Goal: Communication & Community: Answer question/provide support

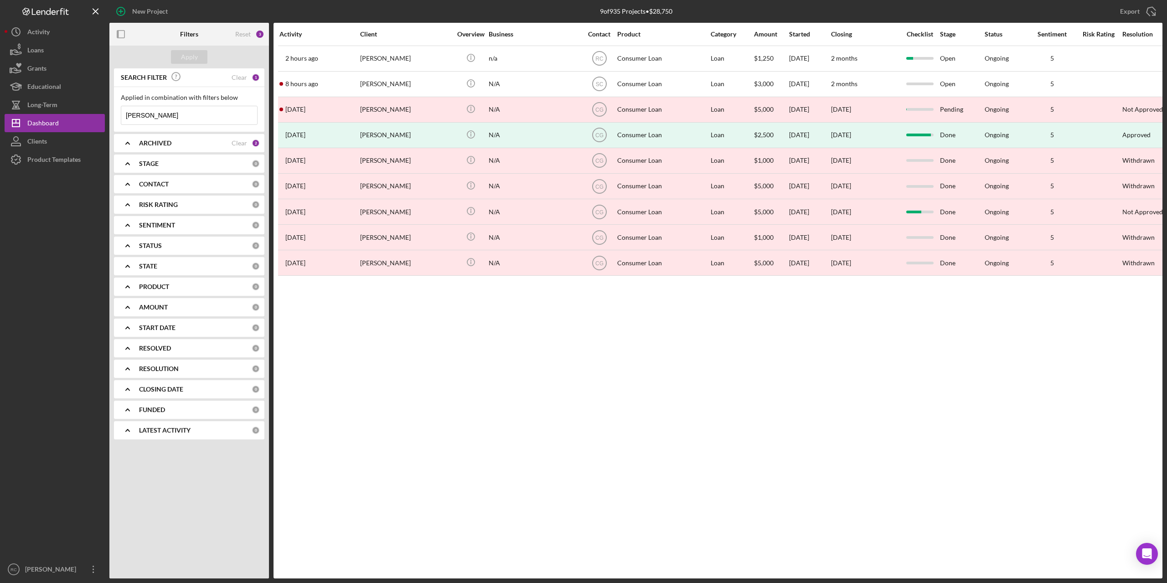
click at [171, 116] on input "kim" at bounding box center [189, 115] width 136 height 18
type input "k"
click at [169, 116] on input "marlene" at bounding box center [189, 115] width 136 height 18
type input "marlene"
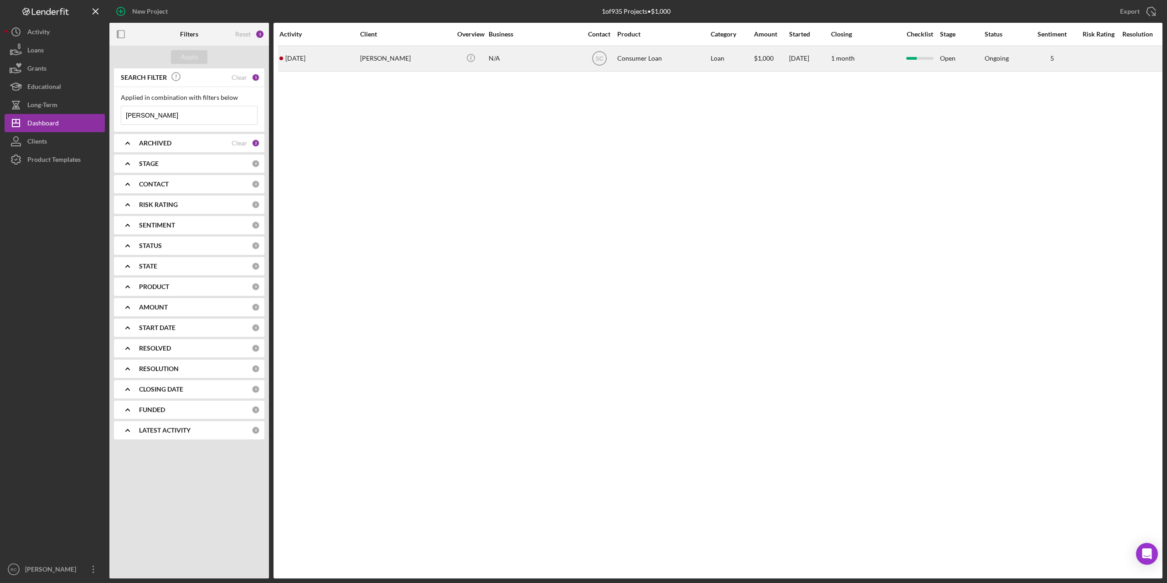
click at [405, 58] on div "Marlene Garrison" at bounding box center [405, 59] width 91 height 24
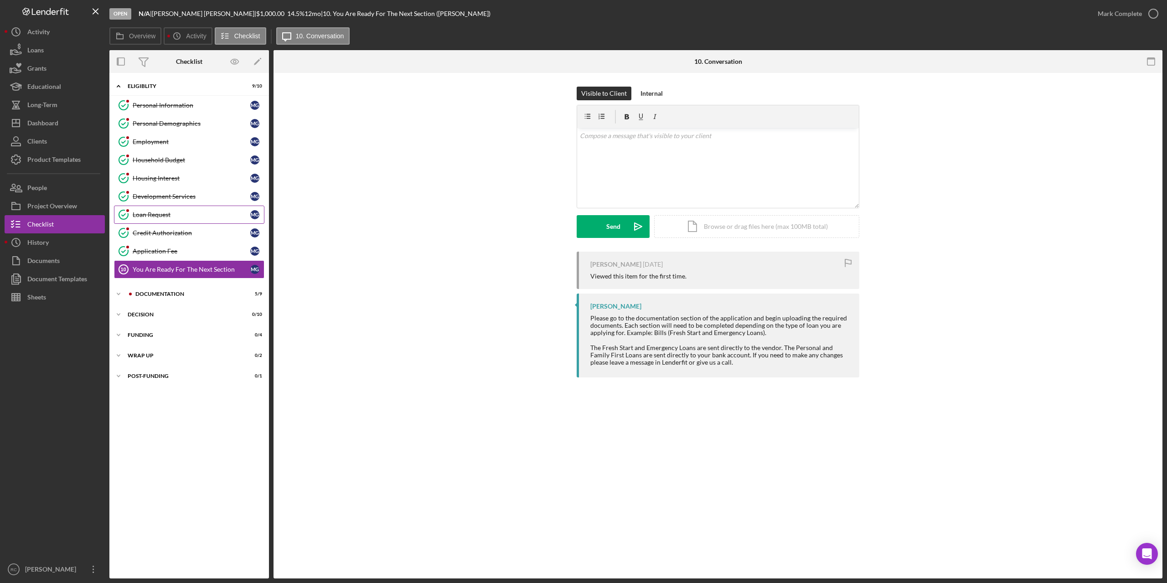
click at [163, 217] on div "Loan Request" at bounding box center [192, 214] width 118 height 7
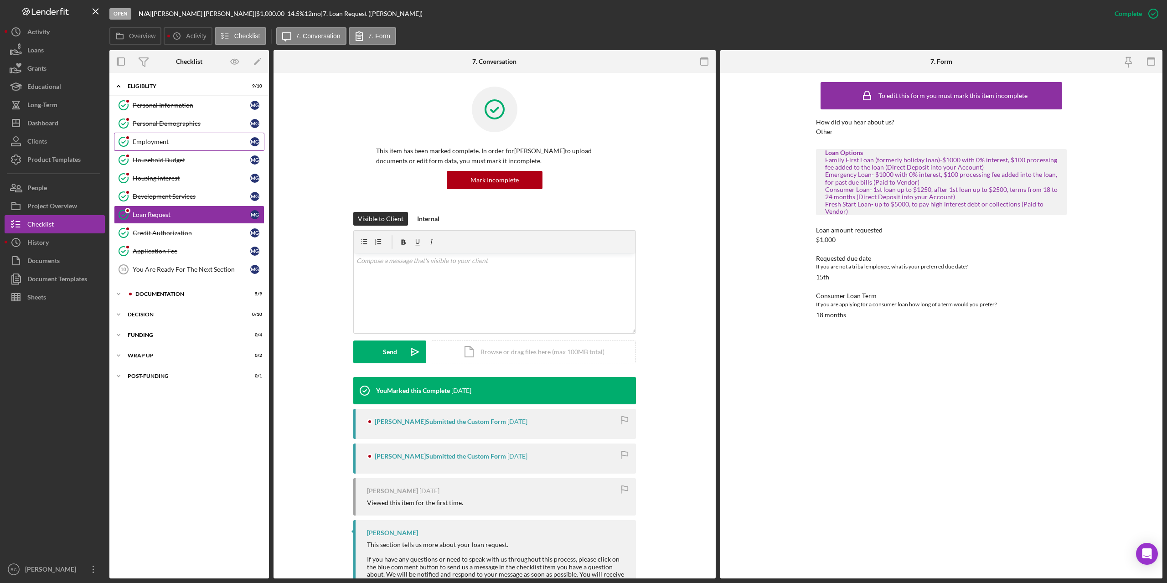
click at [161, 139] on div "Employment" at bounding box center [192, 141] width 118 height 7
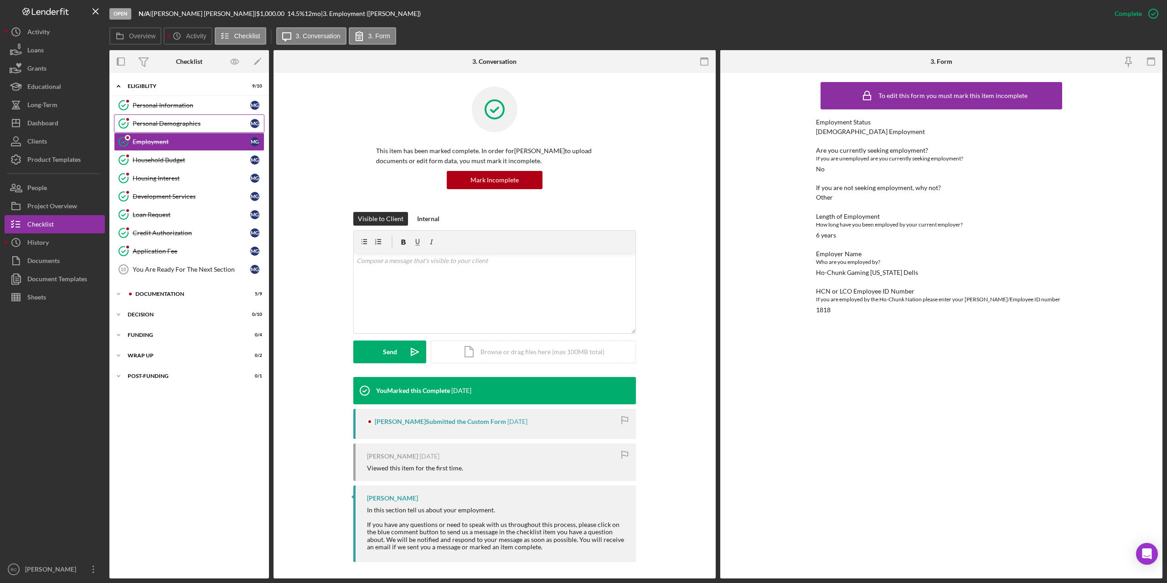
click at [157, 122] on div "Personal Demographics" at bounding box center [192, 123] width 118 height 7
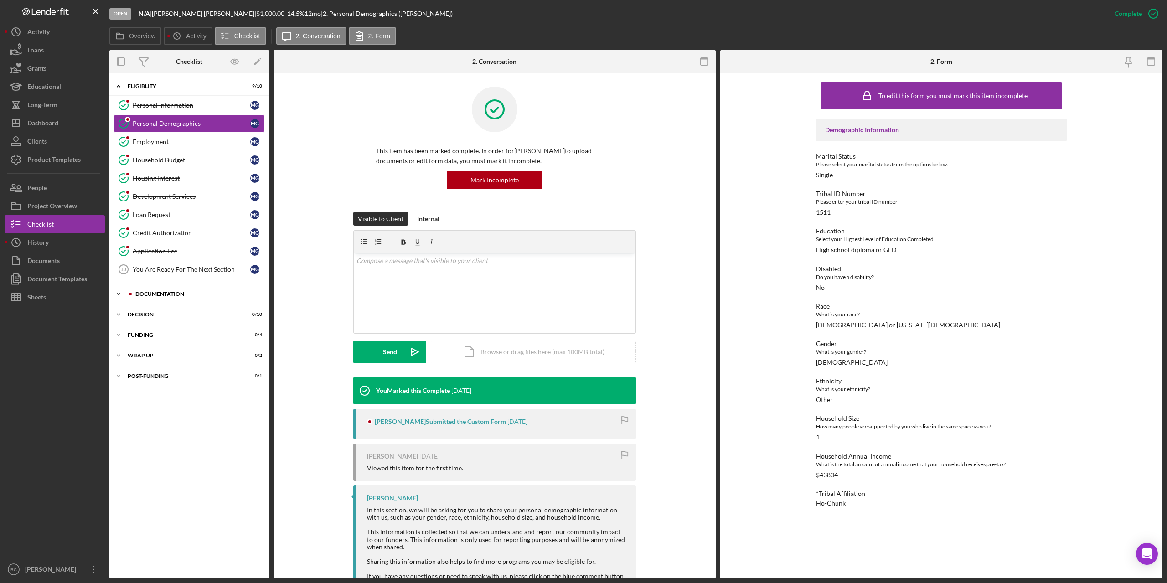
click at [152, 293] on div "Documentation" at bounding box center [196, 293] width 122 height 5
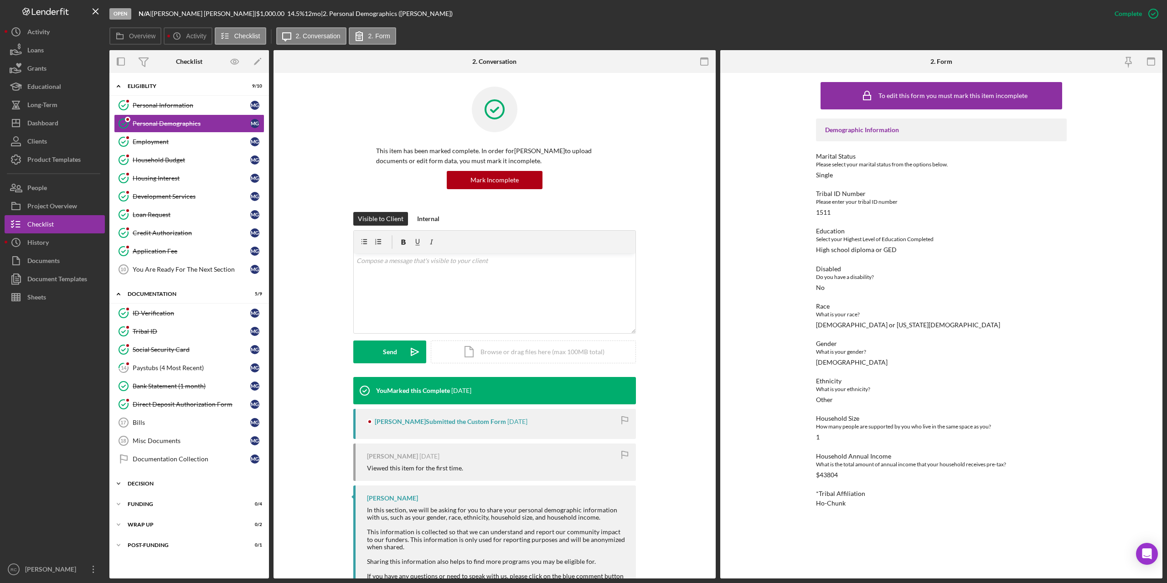
click at [145, 485] on div "Decision" at bounding box center [193, 483] width 130 height 5
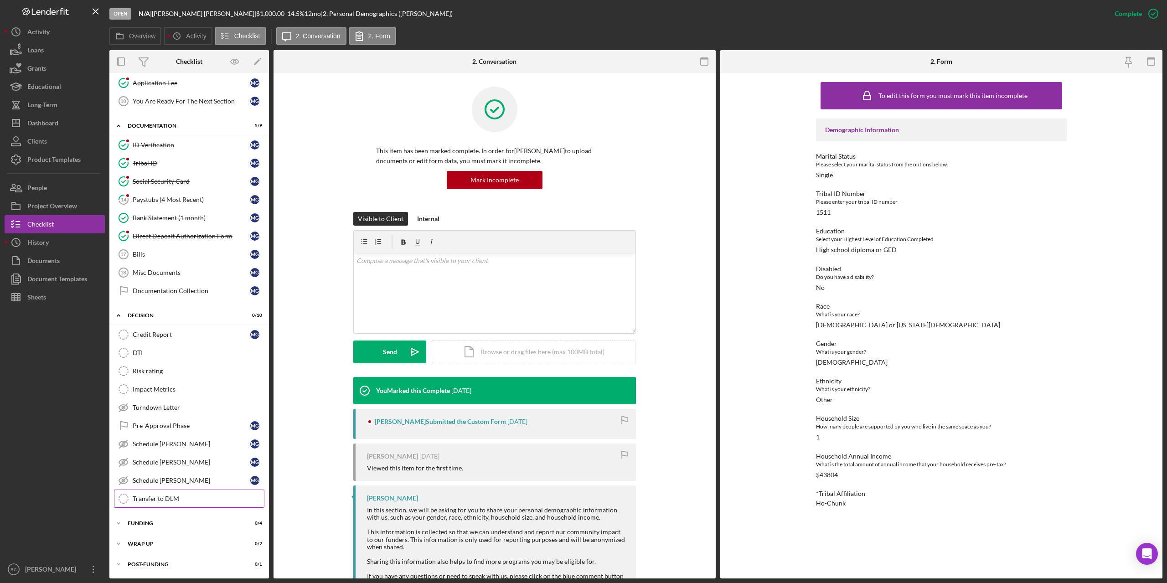
click at [166, 498] on div "Transfer to DLM" at bounding box center [198, 498] width 131 height 7
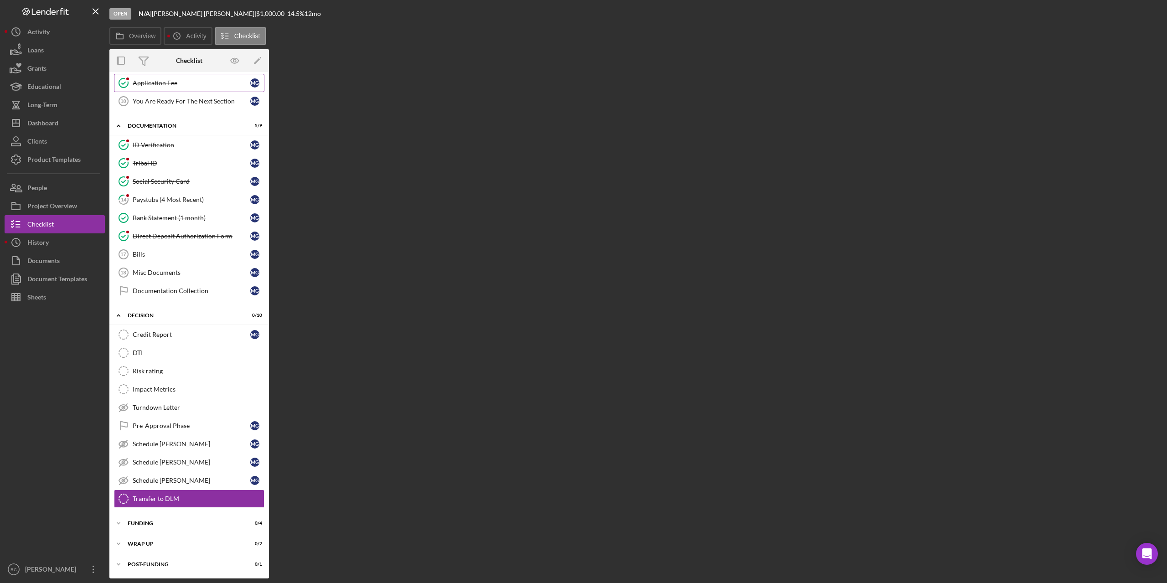
scroll to position [168, 0]
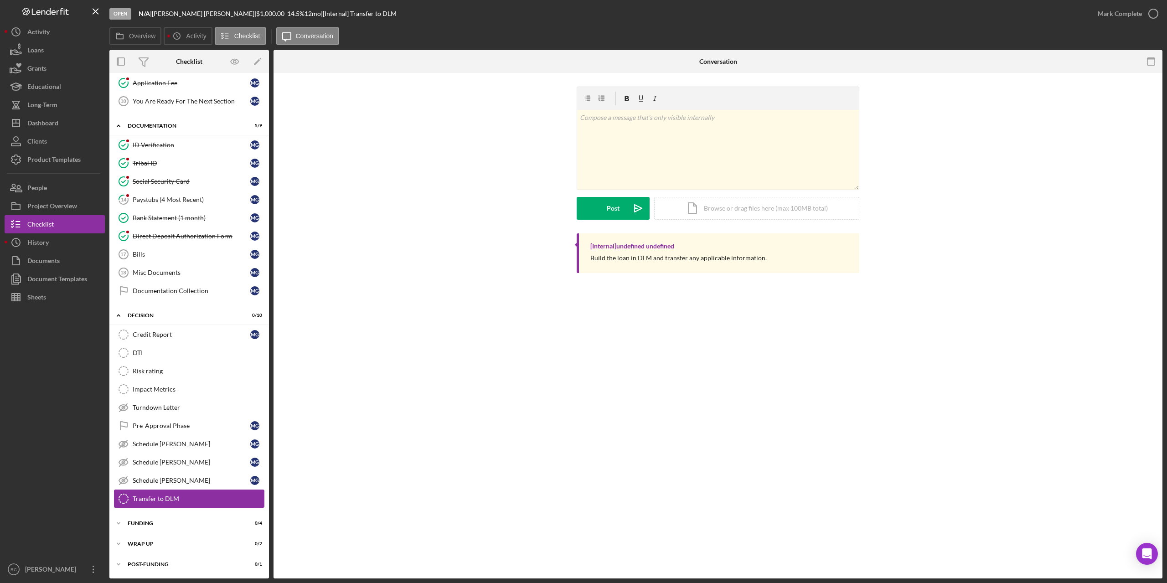
click at [150, 498] on div "Transfer to DLM" at bounding box center [198, 498] width 131 height 7
click at [57, 206] on div "Project Overview" at bounding box center [52, 207] width 50 height 21
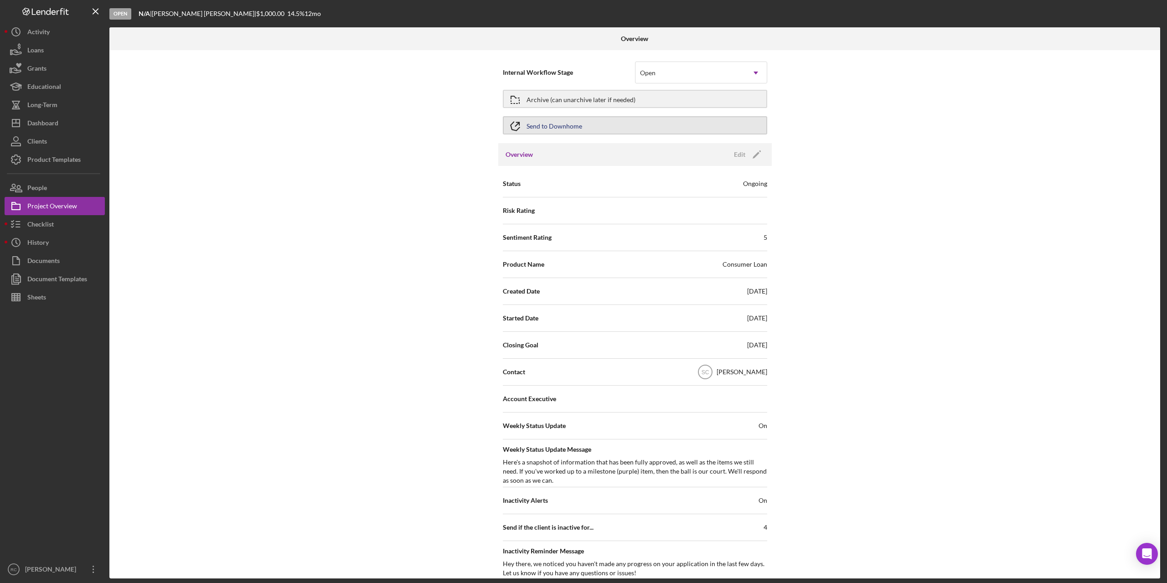
click at [668, 128] on button "Send to Downhome" at bounding box center [635, 125] width 264 height 18
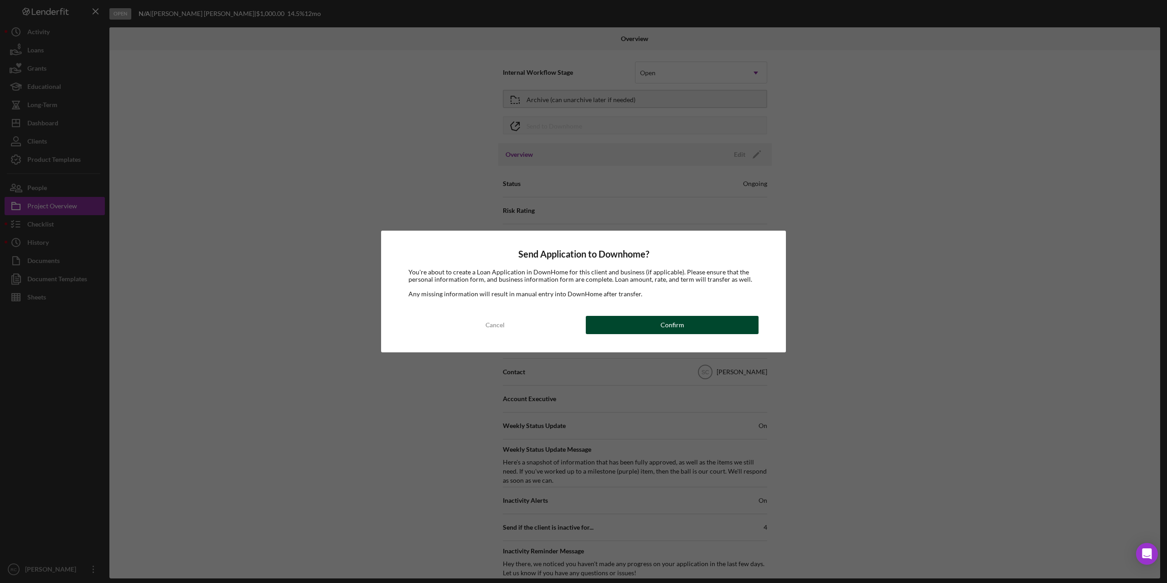
click at [688, 326] on button "Confirm" at bounding box center [672, 325] width 173 height 18
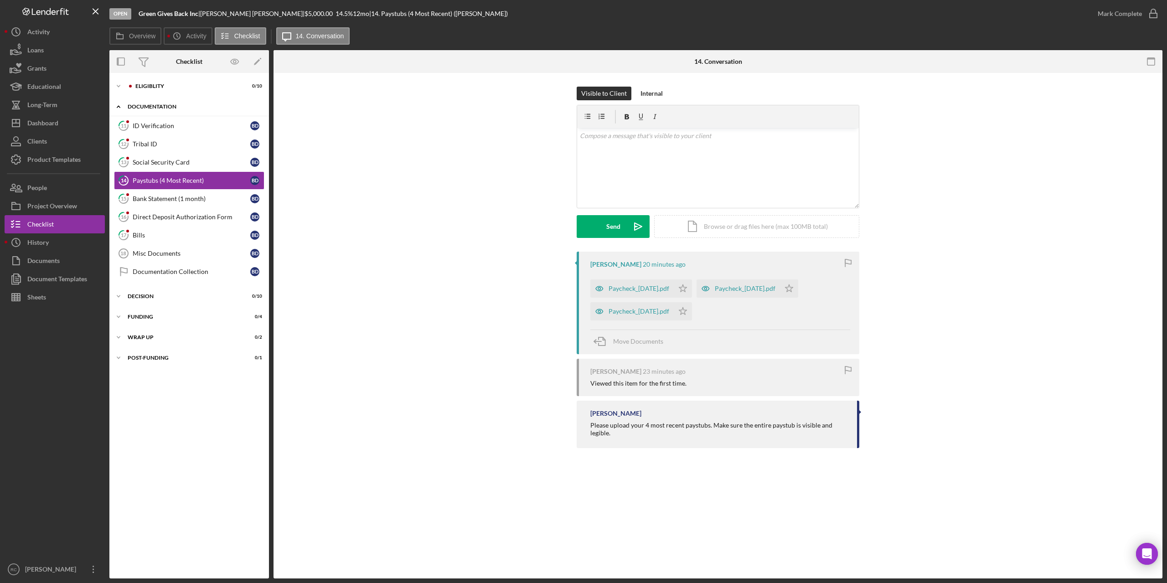
click at [146, 105] on div "Documentation" at bounding box center [193, 106] width 130 height 5
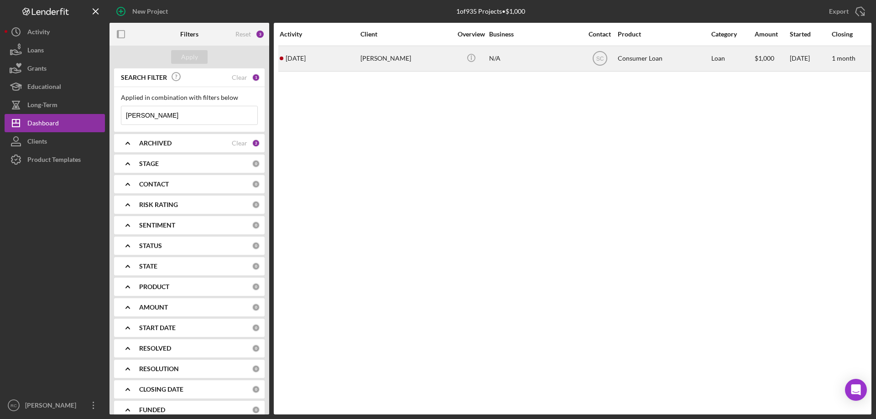
click at [385, 61] on div "[PERSON_NAME]" at bounding box center [405, 59] width 91 height 24
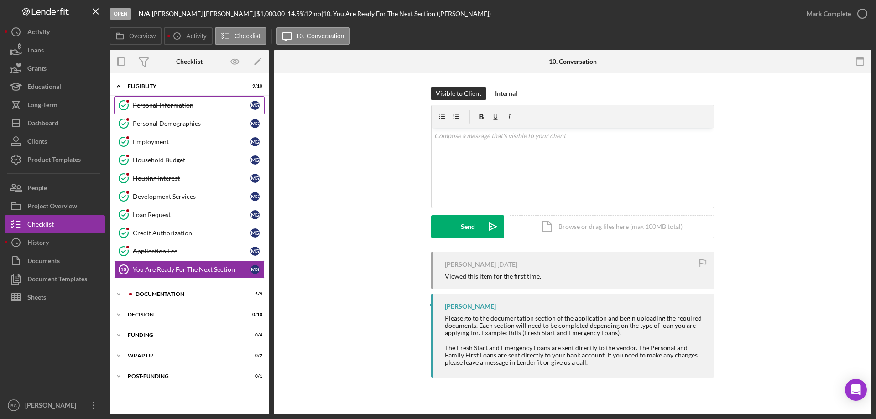
click at [170, 102] on div "Personal Information" at bounding box center [192, 105] width 118 height 7
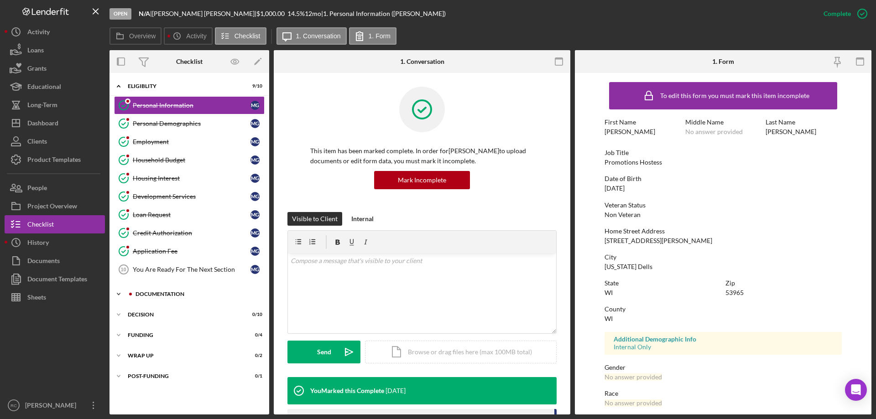
click at [149, 292] on div "Documentation" at bounding box center [196, 293] width 122 height 5
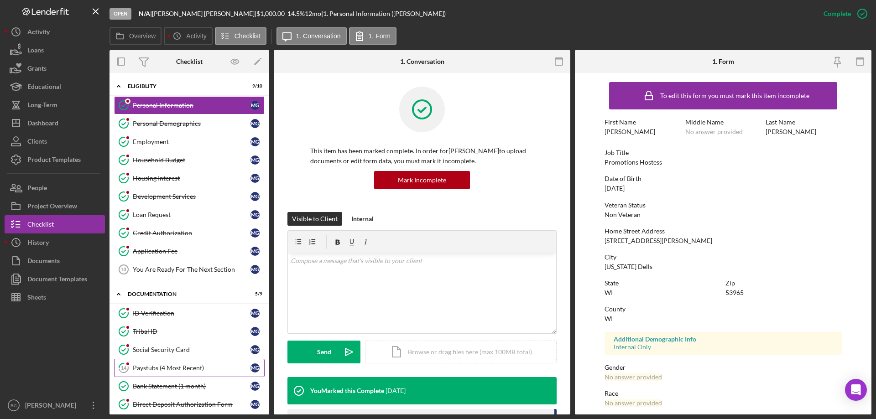
scroll to position [122, 0]
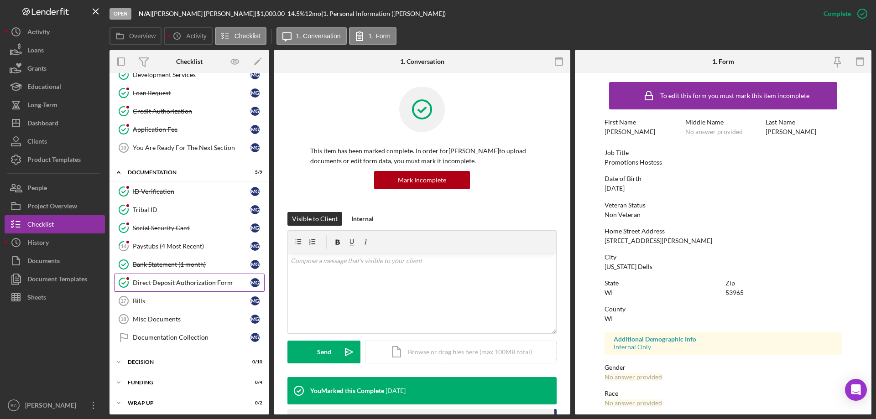
click at [159, 280] on div "Direct Deposit Authorization Form" at bounding box center [192, 282] width 118 height 7
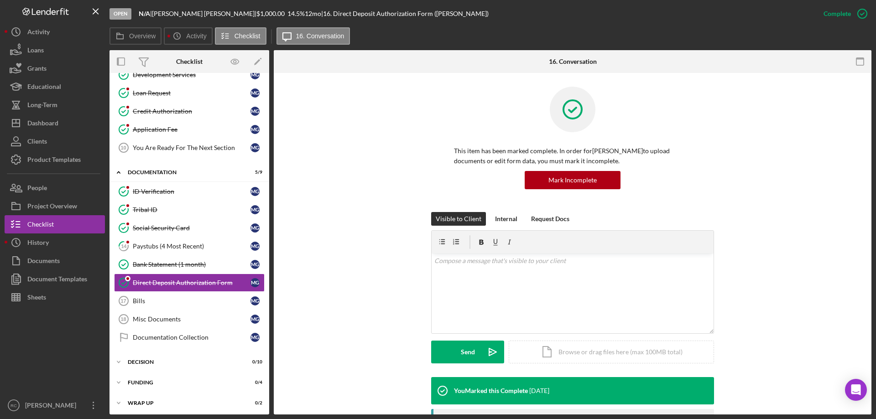
scroll to position [182, 0]
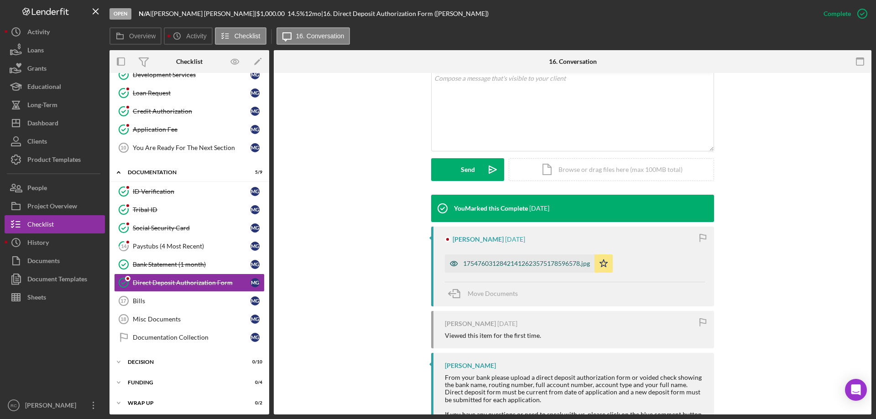
click at [500, 263] on div "17547603128421412623575178596578.jpg" at bounding box center [526, 263] width 127 height 7
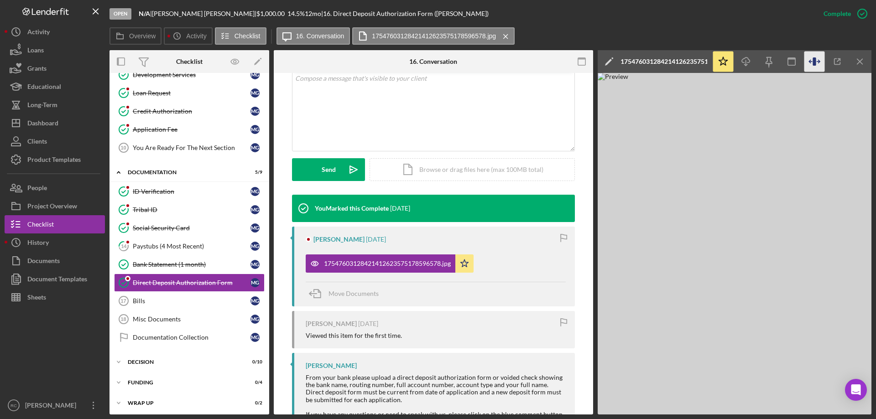
click at [811, 61] on icon "button" at bounding box center [814, 62] width 21 height 21
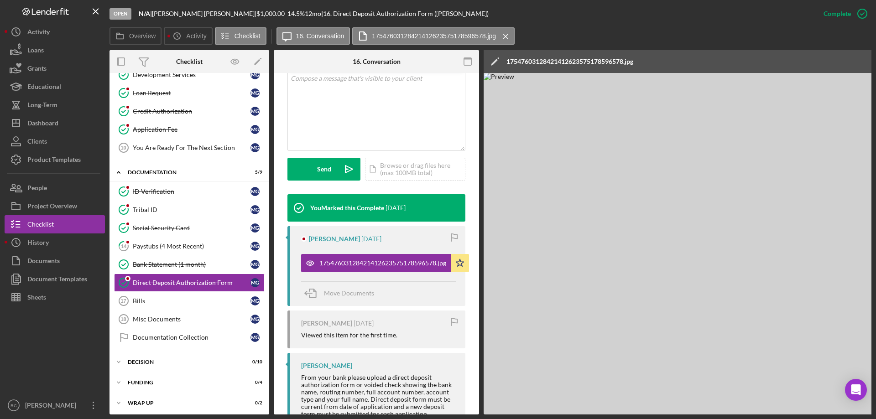
click at [639, 172] on img at bounding box center [756, 244] width 547 height 342
click at [669, 182] on img at bounding box center [756, 244] width 547 height 342
click at [386, 35] on label "17547603128421412623575178596578.jpg" at bounding box center [434, 35] width 124 height 7
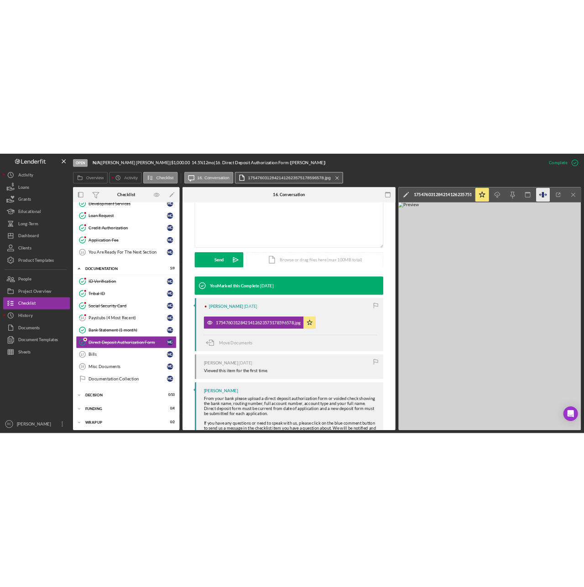
scroll to position [182, 0]
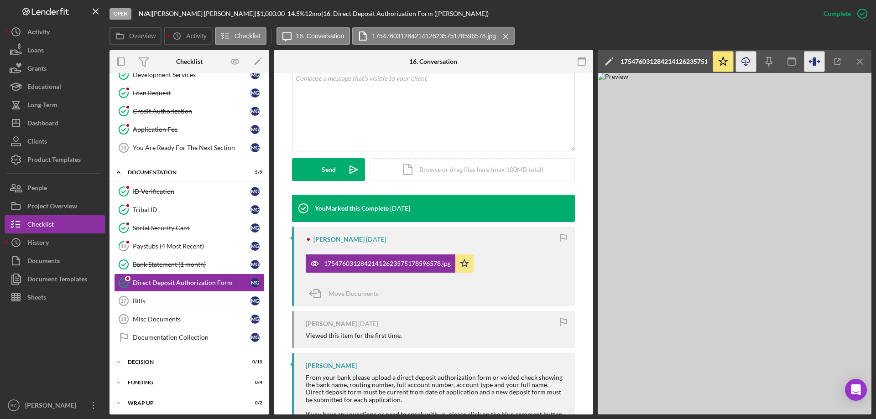
click at [747, 60] on icon "Icon/Download" at bounding box center [746, 62] width 21 height 21
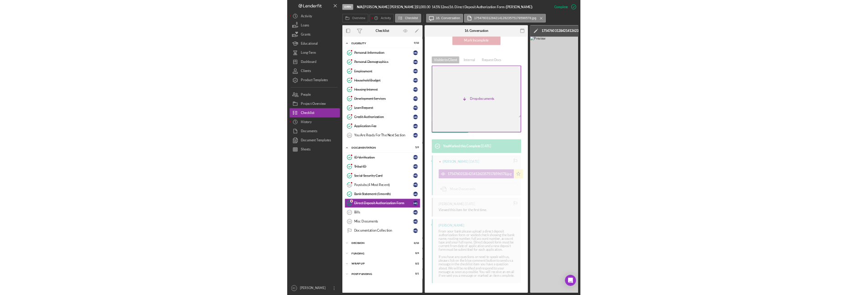
scroll to position [110, 0]
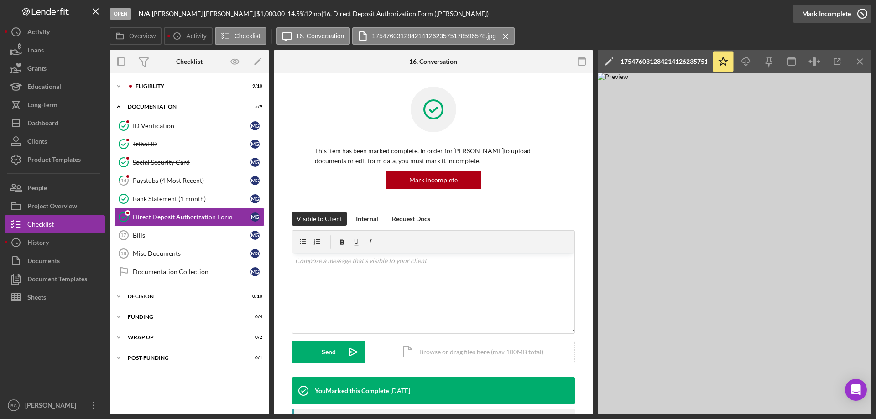
scroll to position [0, 0]
click at [813, 60] on icon "button" at bounding box center [813, 61] width 3 height 8
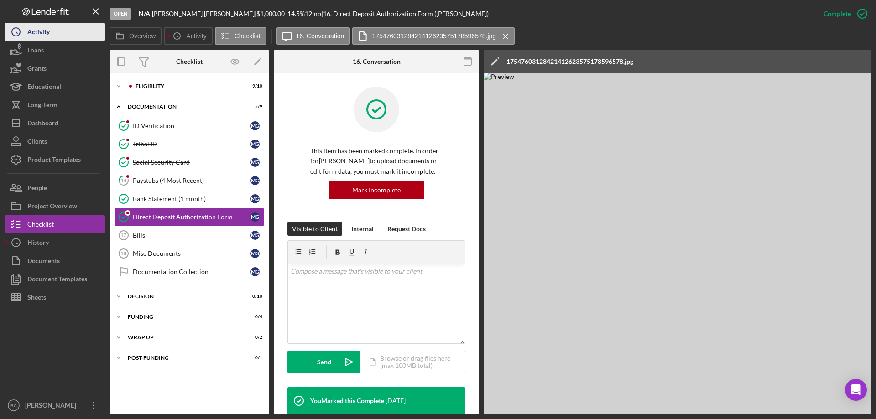
click at [41, 26] on div "Activity" at bounding box center [38, 33] width 22 height 21
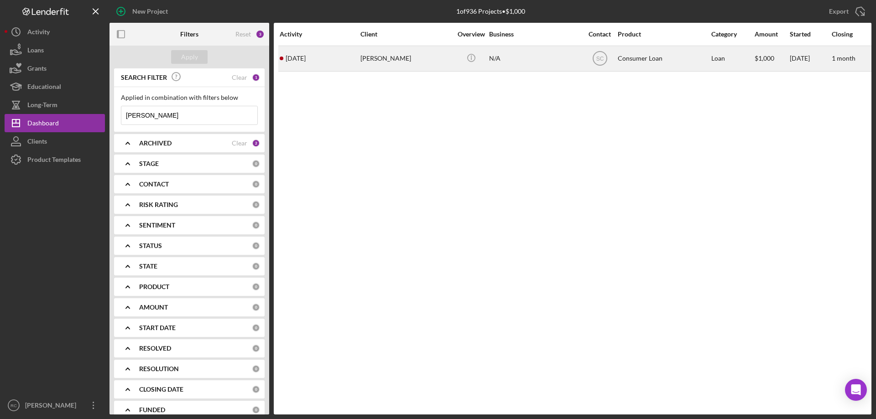
click at [374, 59] on div "[PERSON_NAME]" at bounding box center [405, 59] width 91 height 24
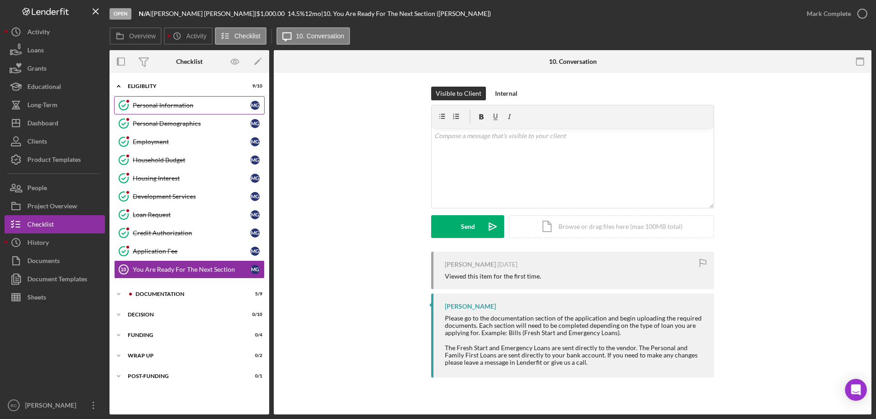
click at [167, 109] on link "Personal Information Personal Information M G" at bounding box center [189, 105] width 150 height 18
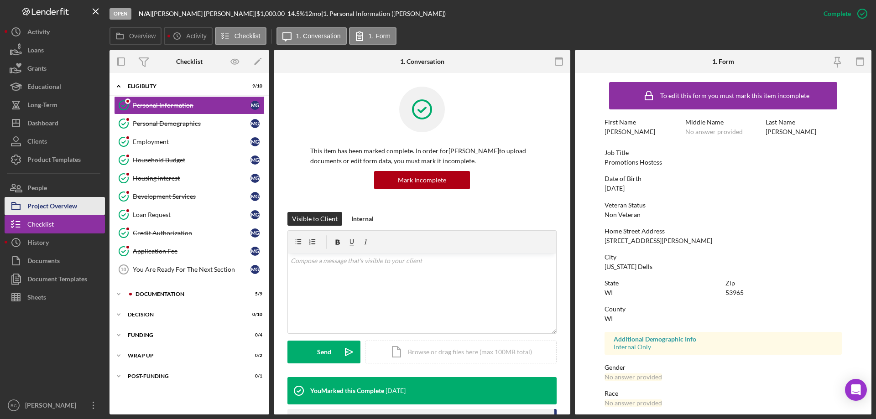
click at [60, 202] on div "Project Overview" at bounding box center [52, 207] width 50 height 21
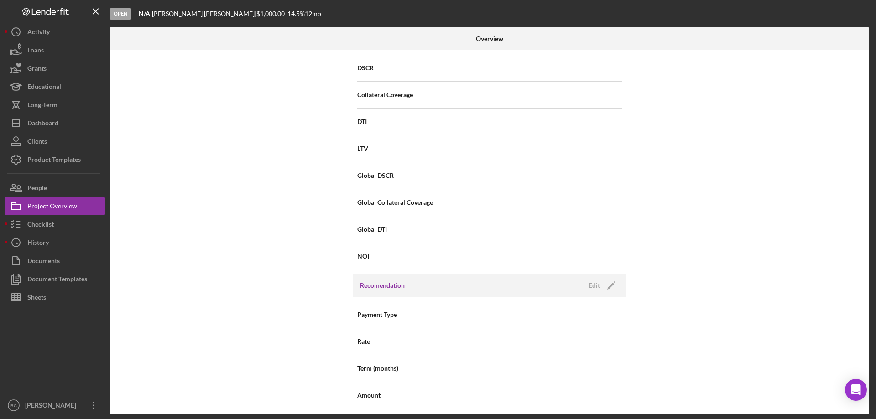
scroll to position [730, 0]
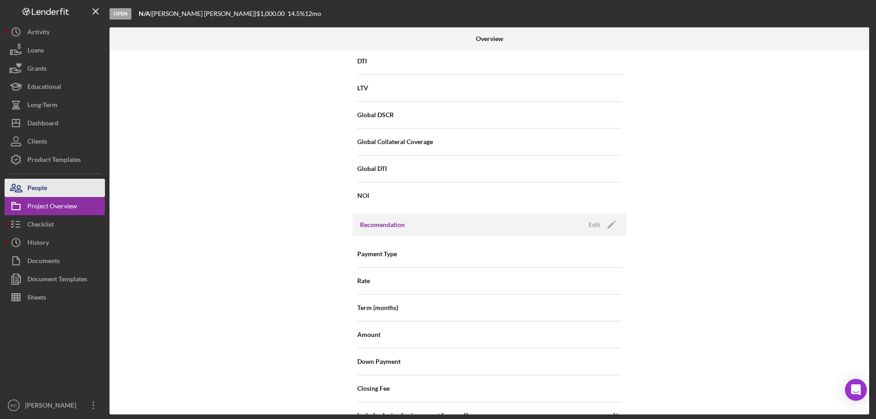
click at [53, 188] on button "People" at bounding box center [55, 188] width 100 height 18
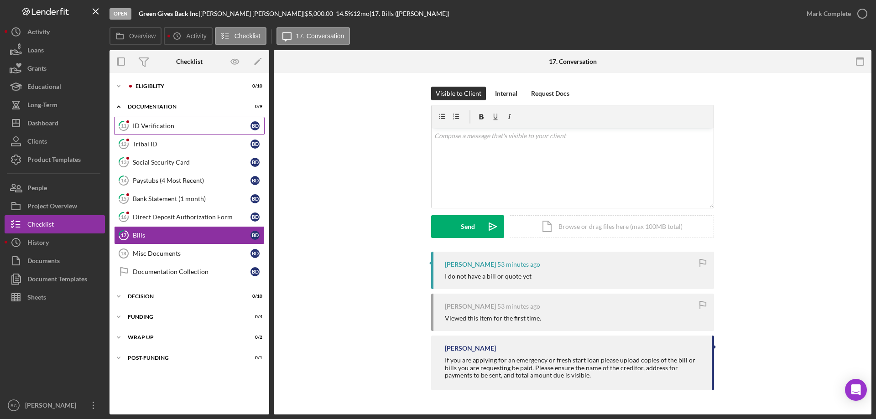
click at [169, 121] on link "11 ID Verification B D" at bounding box center [189, 126] width 150 height 18
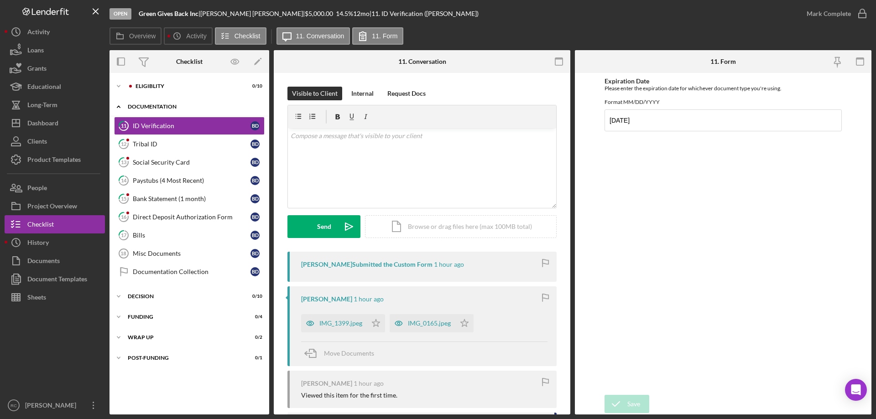
click at [171, 103] on div "Icon/Expander Documentation 0 / 9" at bounding box center [189, 107] width 160 height 19
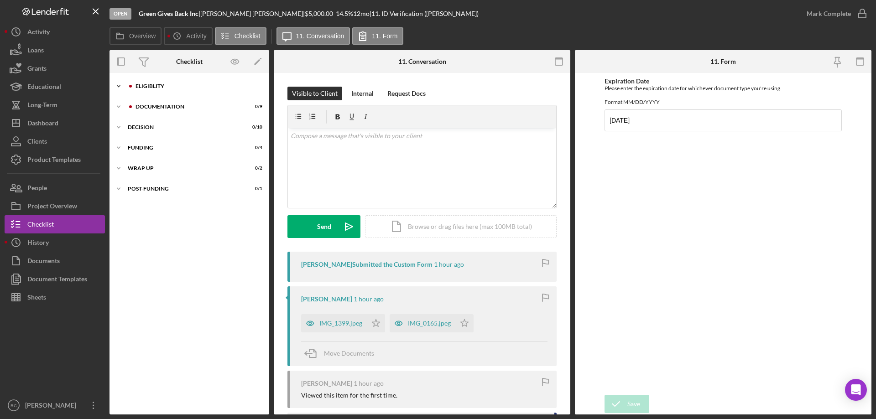
click at [152, 84] on div "Eligiblity" at bounding box center [196, 85] width 122 height 5
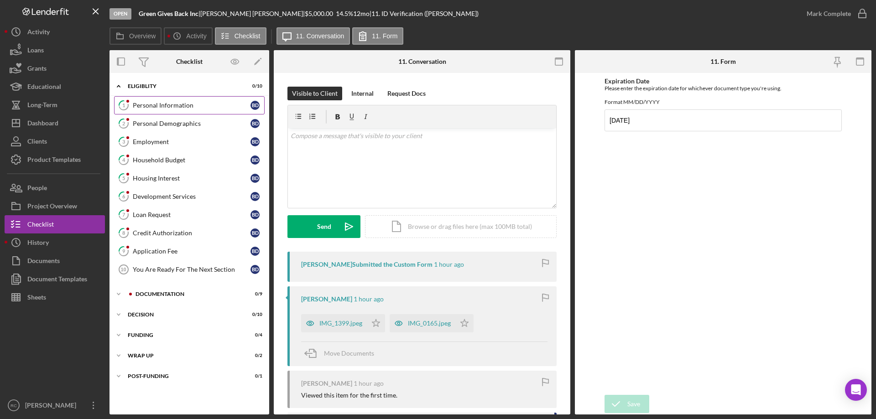
click at [166, 105] on div "Personal Information" at bounding box center [192, 105] width 118 height 7
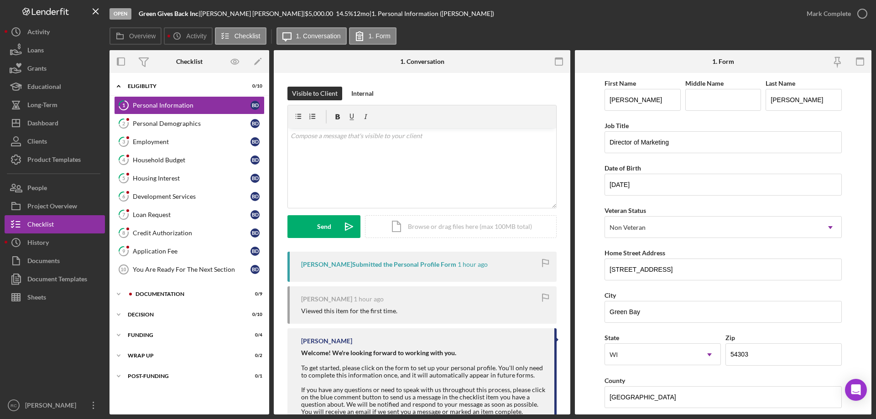
scroll to position [89, 0]
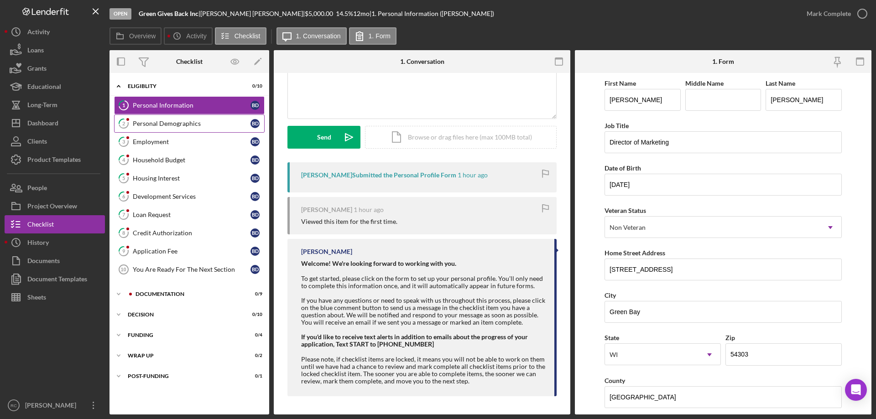
click at [186, 125] on div "Personal Demographics" at bounding box center [192, 123] width 118 height 7
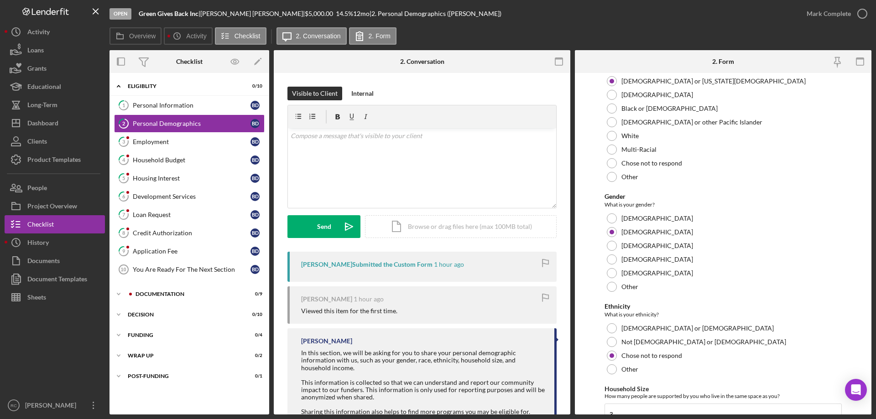
scroll to position [501, 0]
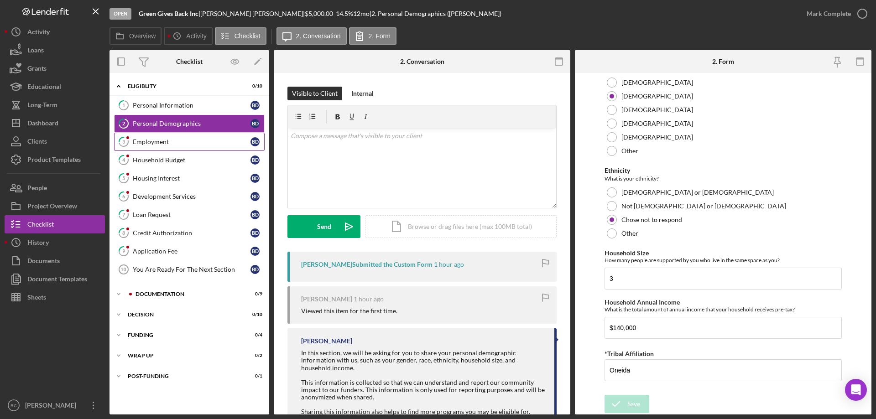
click at [144, 138] on div "Employment" at bounding box center [192, 141] width 118 height 7
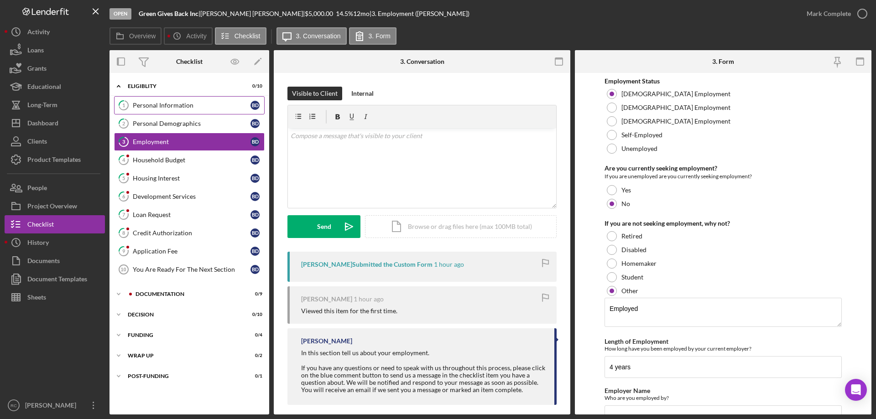
click at [187, 105] on div "Personal Information" at bounding box center [192, 105] width 118 height 7
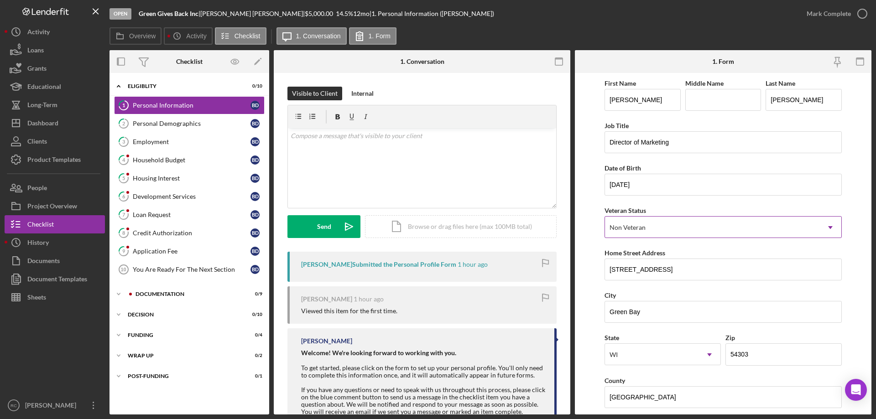
scroll to position [122, 0]
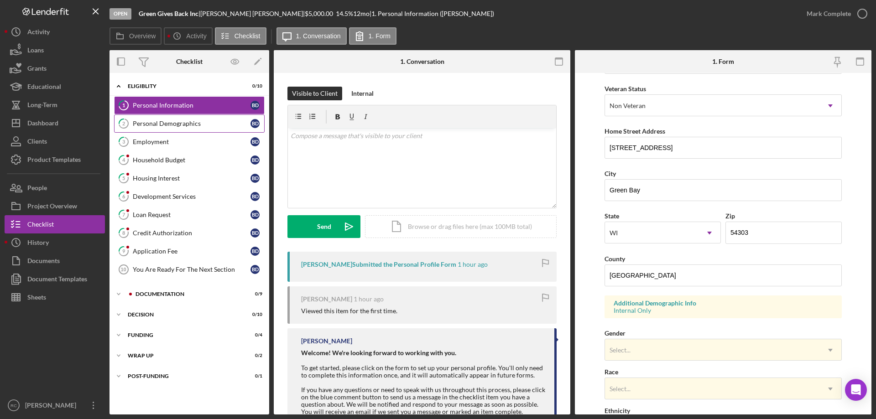
click at [171, 124] on div "Personal Demographics" at bounding box center [192, 123] width 118 height 7
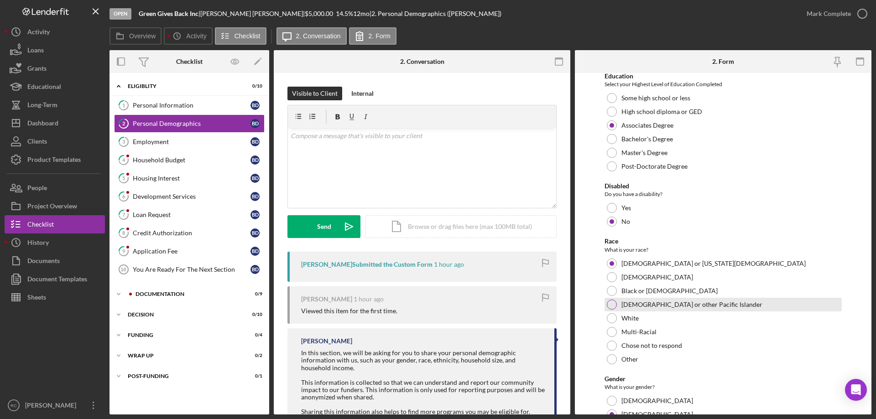
scroll to position [243, 0]
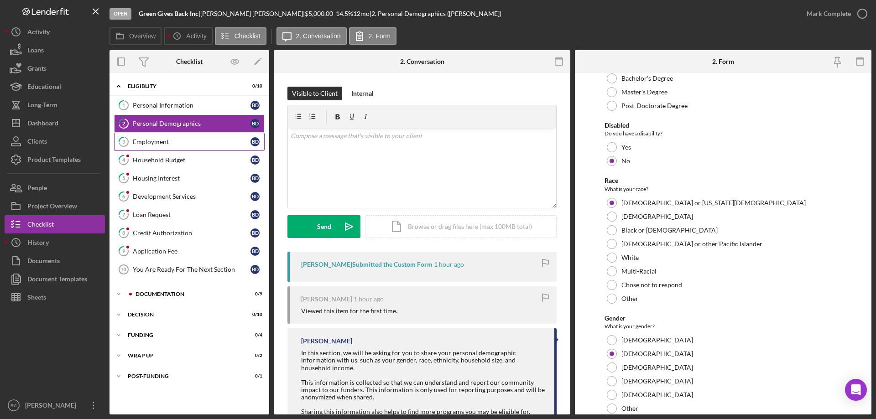
click at [143, 141] on div "Employment" at bounding box center [192, 141] width 118 height 7
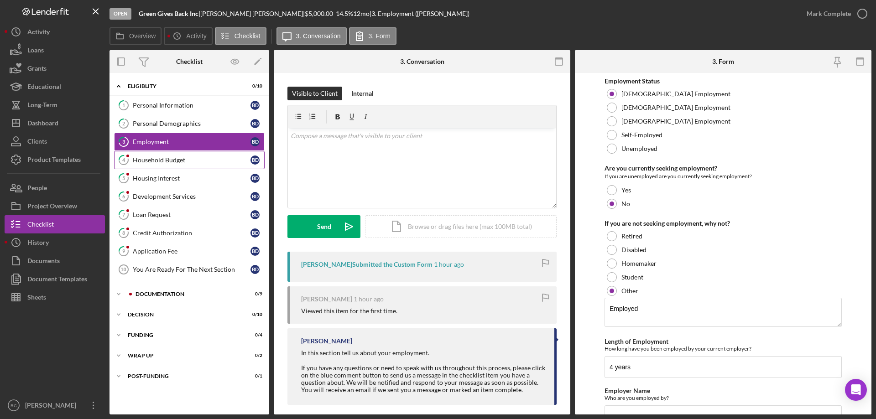
click at [145, 160] on div "Household Budget" at bounding box center [192, 159] width 118 height 7
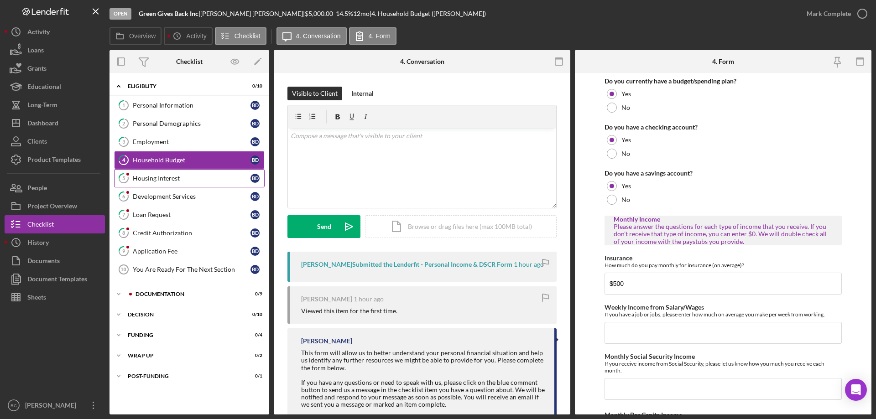
click at [153, 178] on div "Housing Interest" at bounding box center [192, 178] width 118 height 7
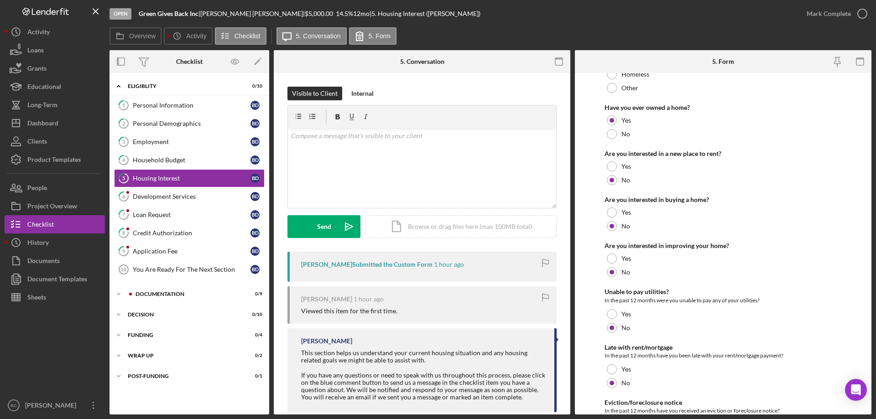
scroll to position [124, 0]
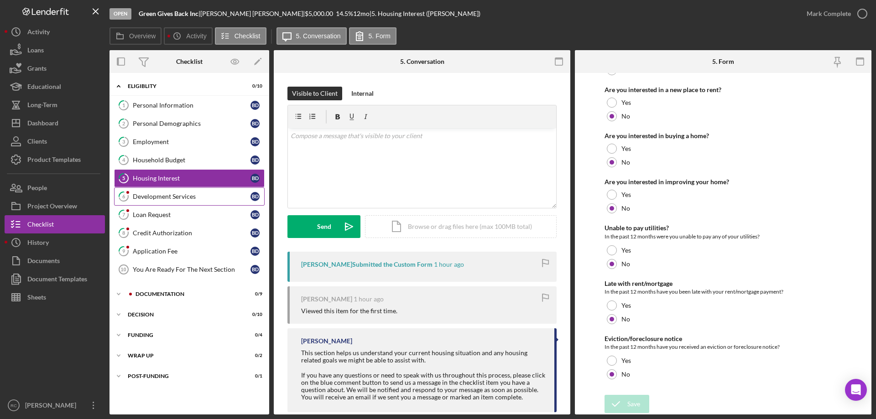
click at [182, 196] on div "Development Services" at bounding box center [192, 196] width 118 height 7
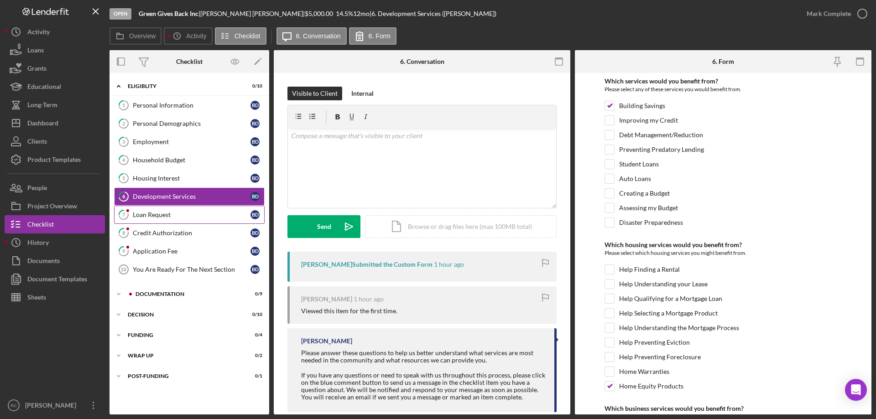
click at [164, 214] on div "Loan Request" at bounding box center [192, 214] width 118 height 7
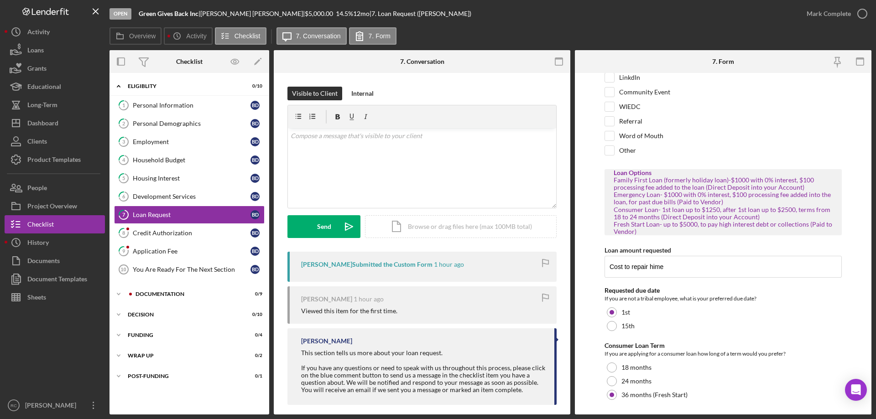
scroll to position [81, 0]
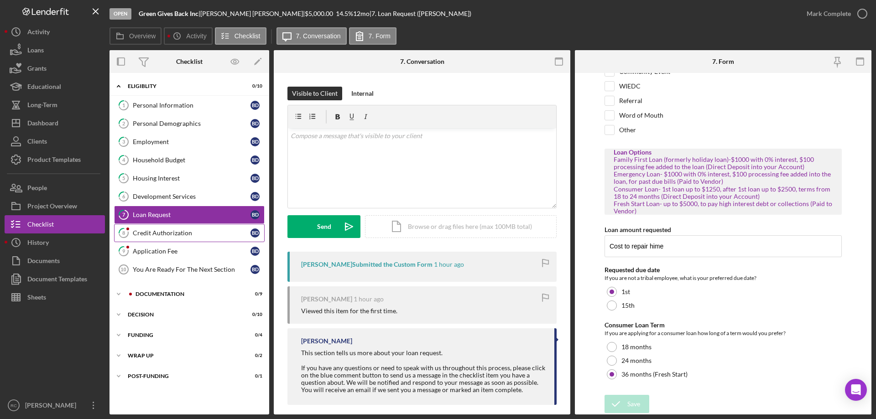
click at [155, 230] on div "Credit Authorization" at bounding box center [192, 232] width 118 height 7
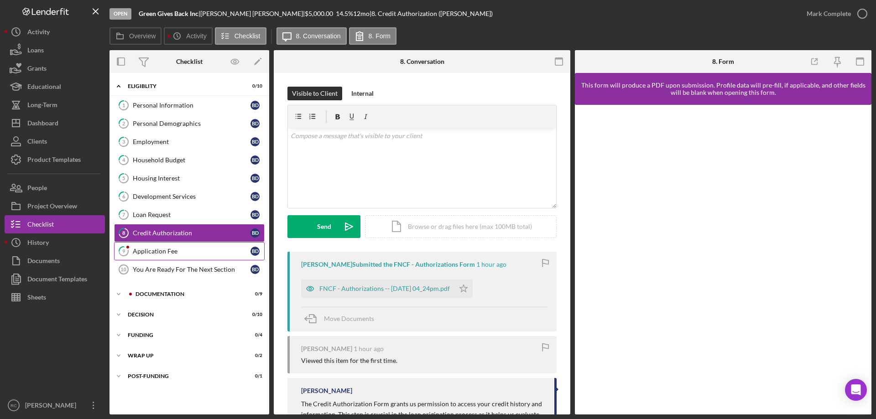
click at [153, 253] on div "Application Fee" at bounding box center [192, 251] width 118 height 7
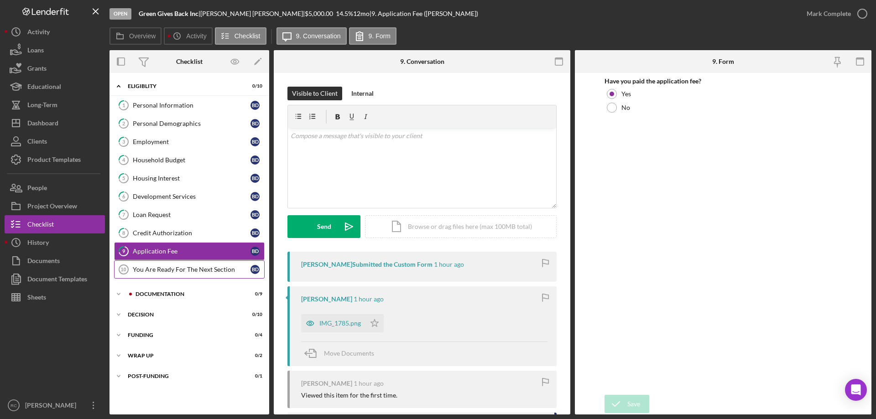
click at [202, 269] on div "You Are Ready For The Next Section" at bounding box center [192, 269] width 118 height 7
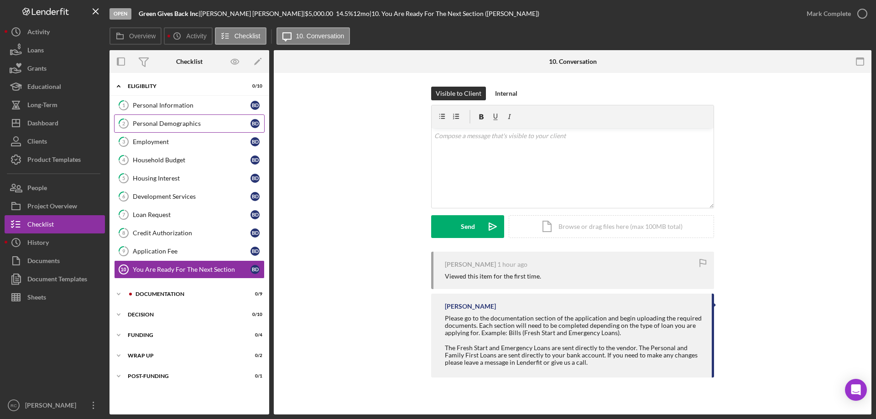
click at [178, 122] on div "Personal Demographics" at bounding box center [192, 123] width 118 height 7
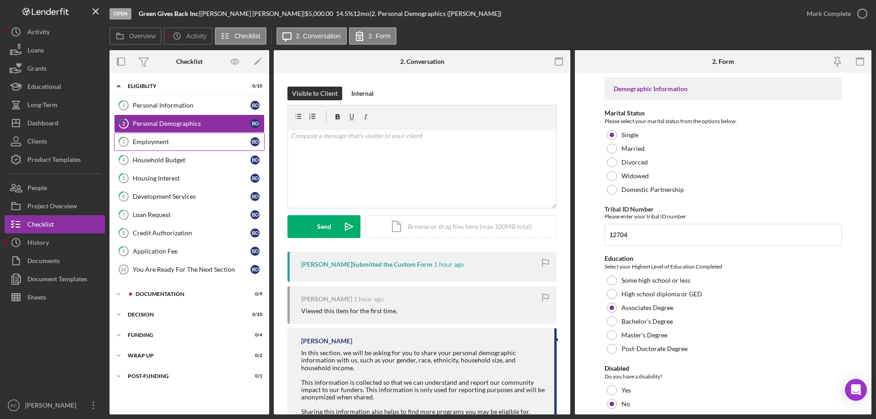
click at [164, 140] on div "Employment" at bounding box center [192, 141] width 118 height 7
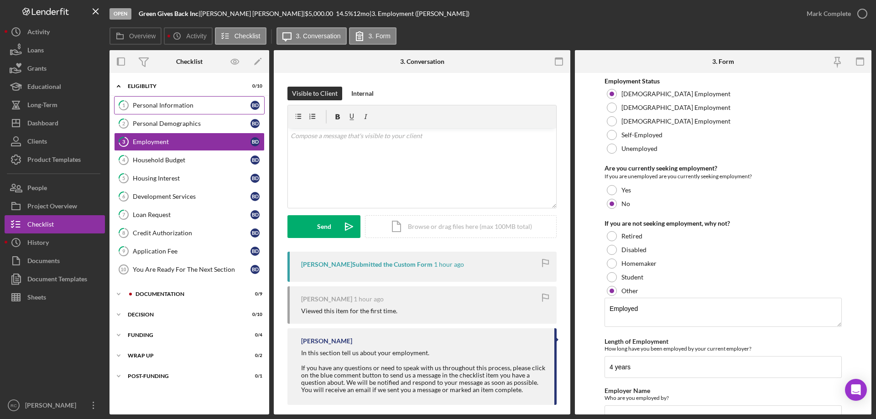
click at [194, 105] on div "Personal Information" at bounding box center [192, 105] width 118 height 7
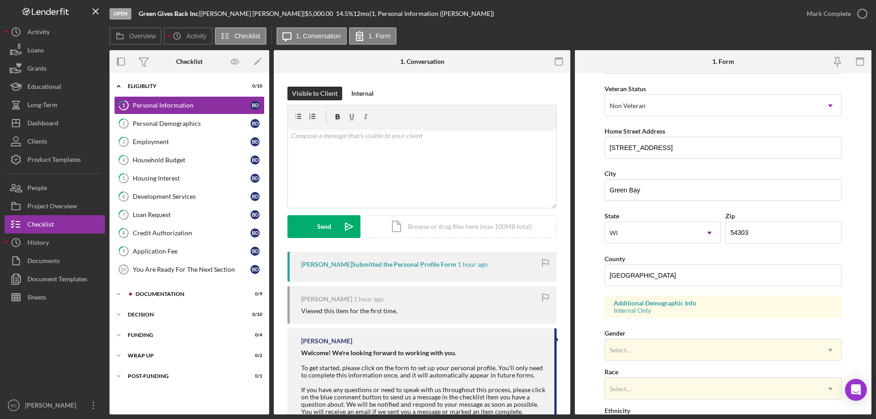
scroll to position [182, 0]
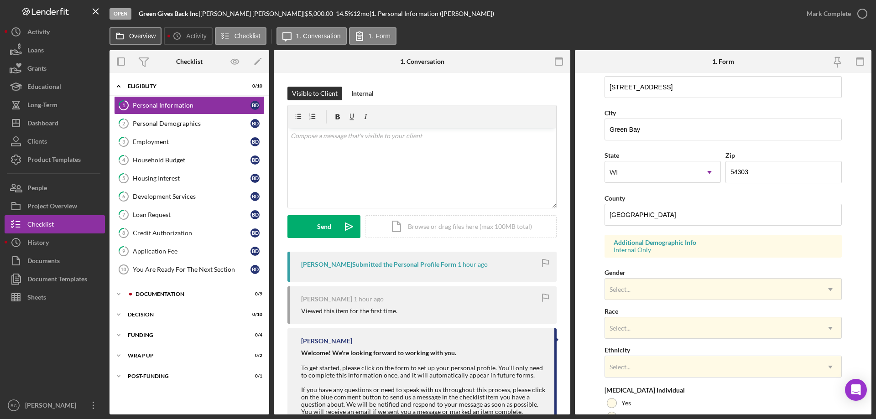
click at [136, 31] on button "Overview" at bounding box center [135, 35] width 52 height 17
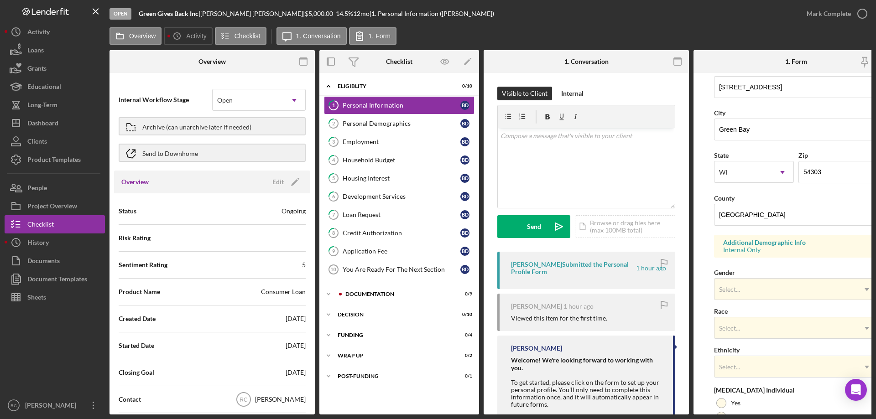
scroll to position [61, 0]
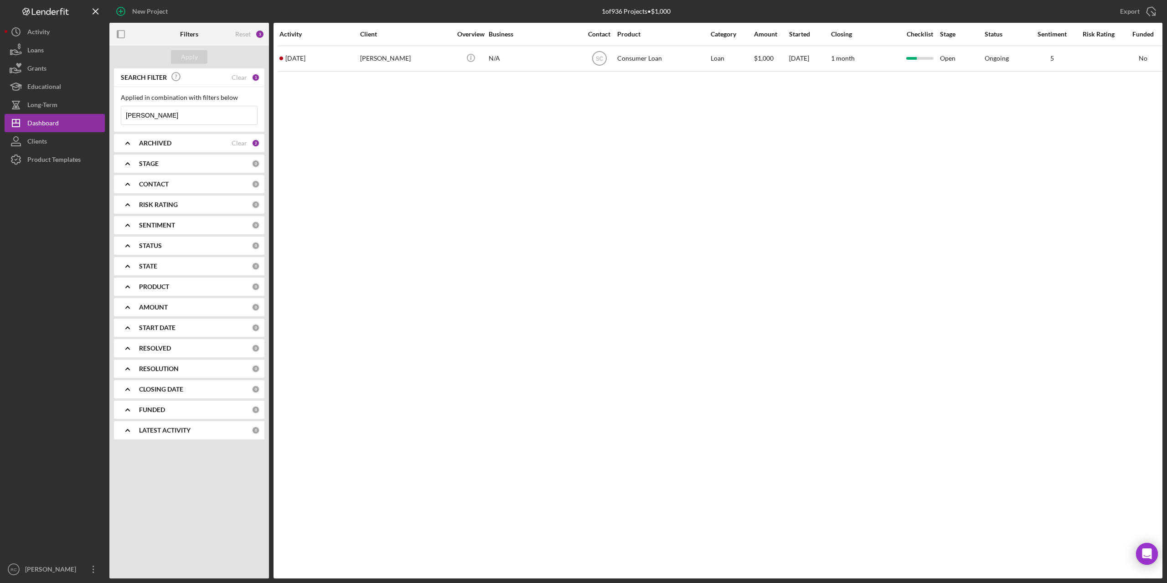
click at [158, 111] on input "[PERSON_NAME]" at bounding box center [189, 115] width 136 height 18
type input "m"
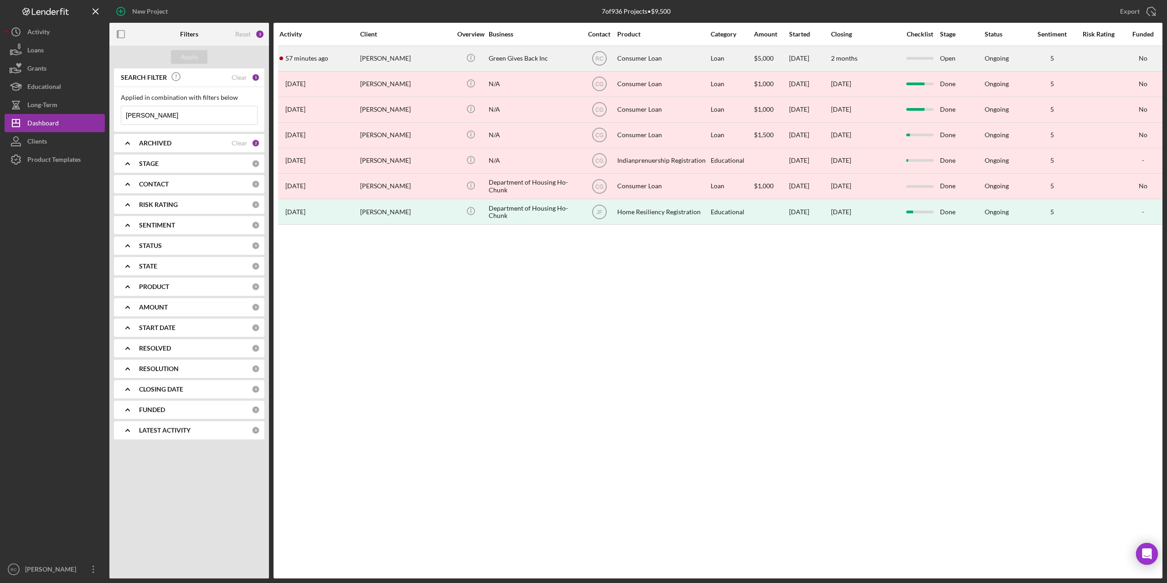
type input "[PERSON_NAME]"
click at [397, 57] on div "[PERSON_NAME]" at bounding box center [405, 59] width 91 height 24
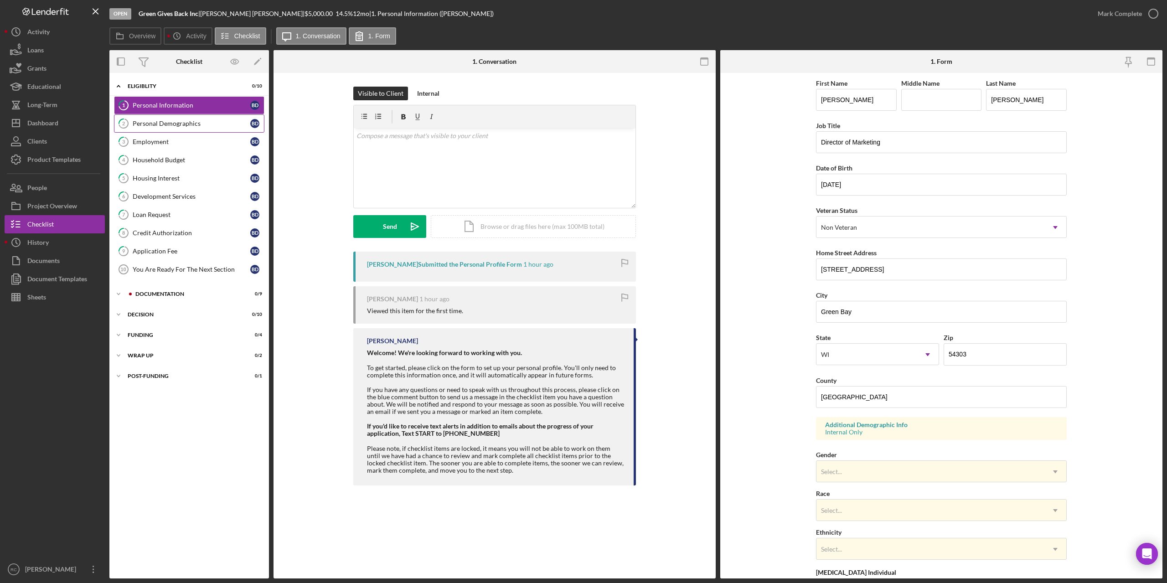
click at [170, 120] on div "Personal Demographics" at bounding box center [192, 123] width 118 height 7
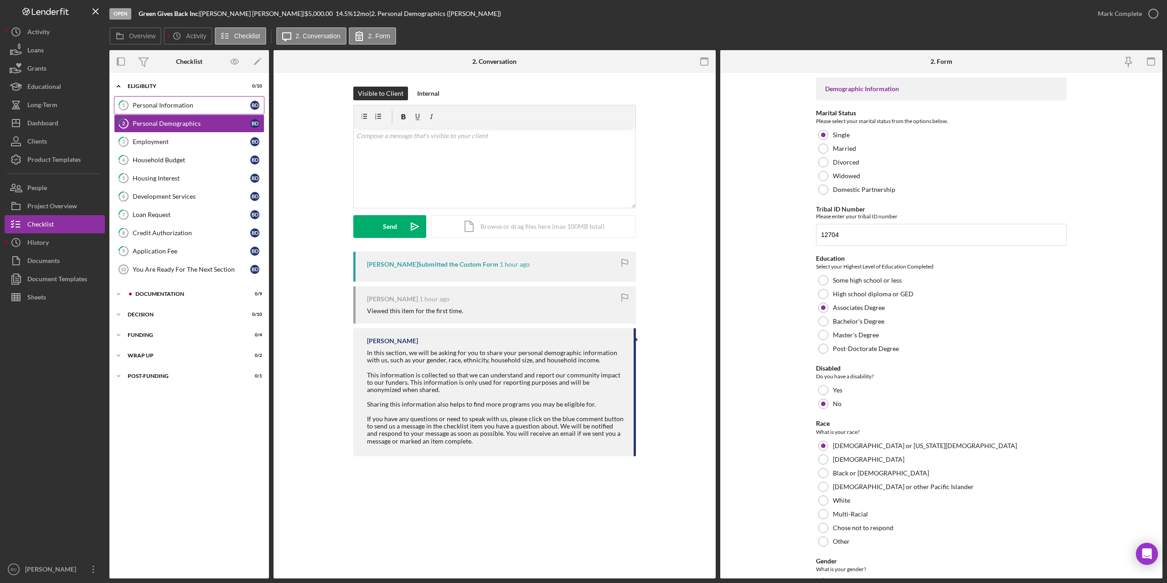
click at [174, 103] on div "Personal Information" at bounding box center [192, 105] width 118 height 7
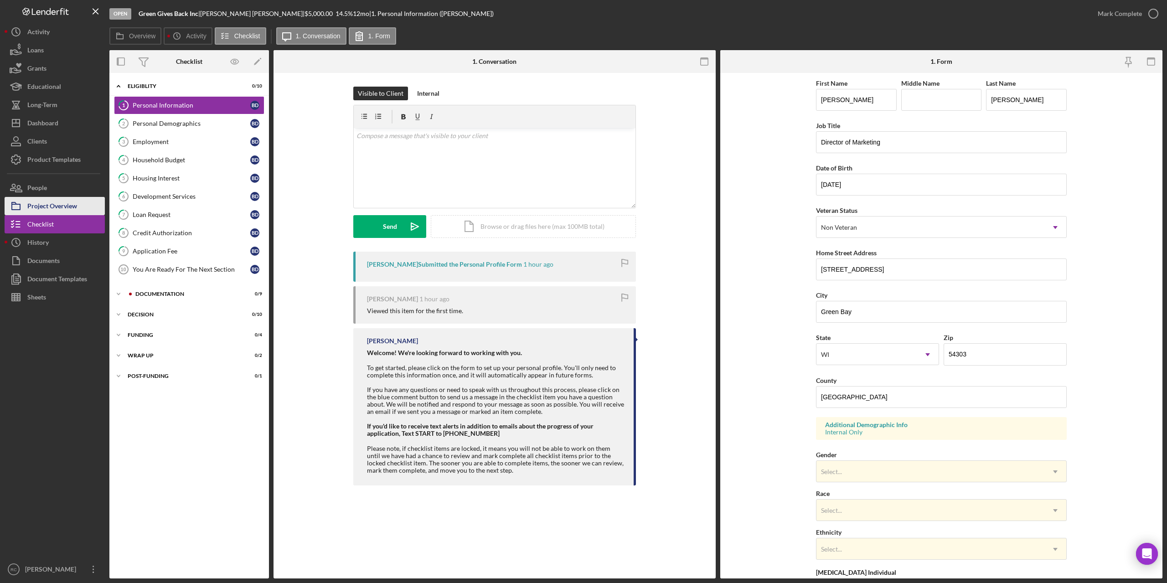
click at [62, 205] on div "Project Overview" at bounding box center [52, 207] width 50 height 21
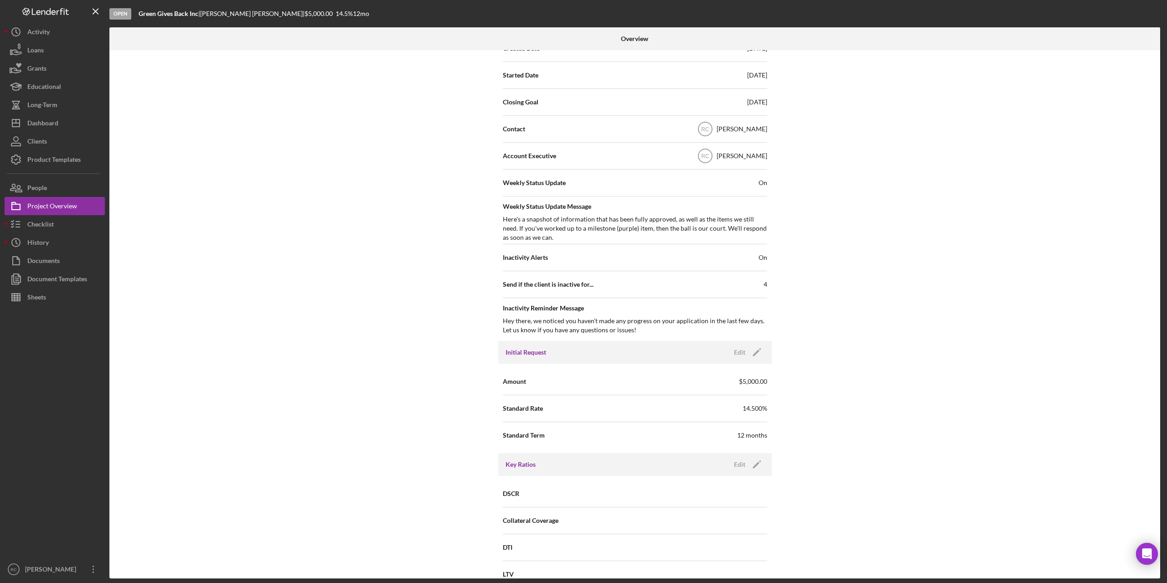
scroll to position [365, 0]
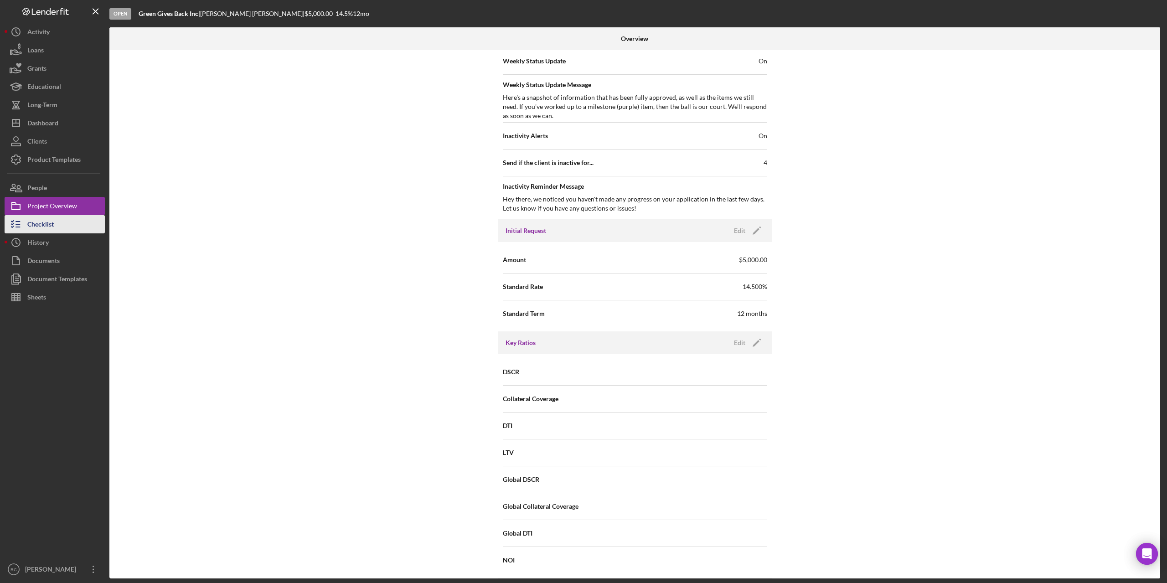
click at [47, 219] on div "Checklist" at bounding box center [40, 225] width 26 height 21
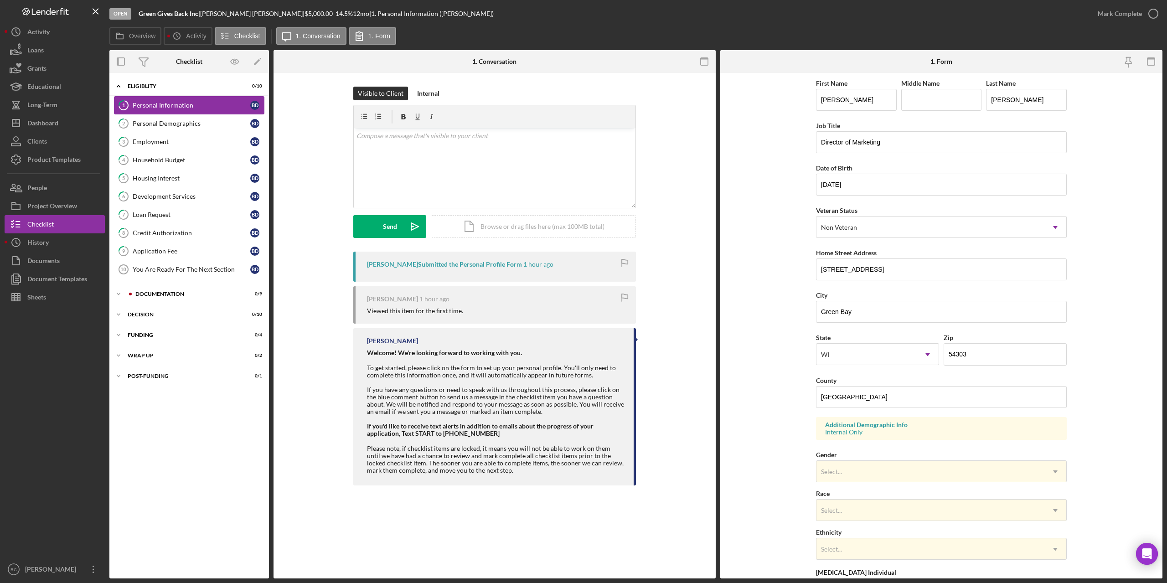
click at [184, 105] on div "Personal Information" at bounding box center [192, 105] width 118 height 7
click at [178, 120] on div "Personal Demographics" at bounding box center [192, 123] width 118 height 7
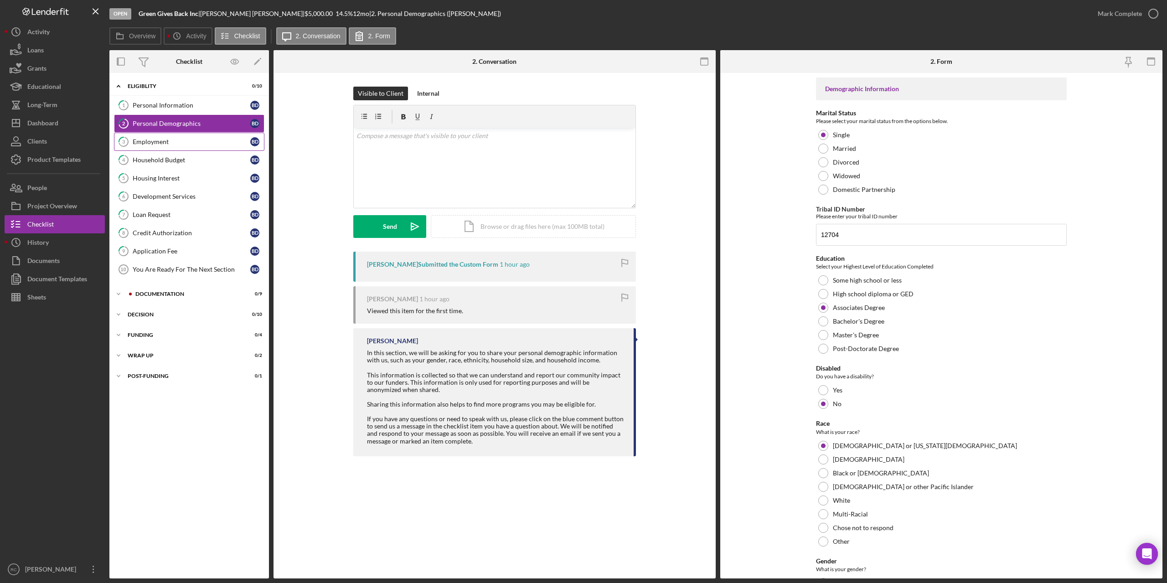
click at [158, 137] on link "3 Employment B D" at bounding box center [189, 142] width 150 height 18
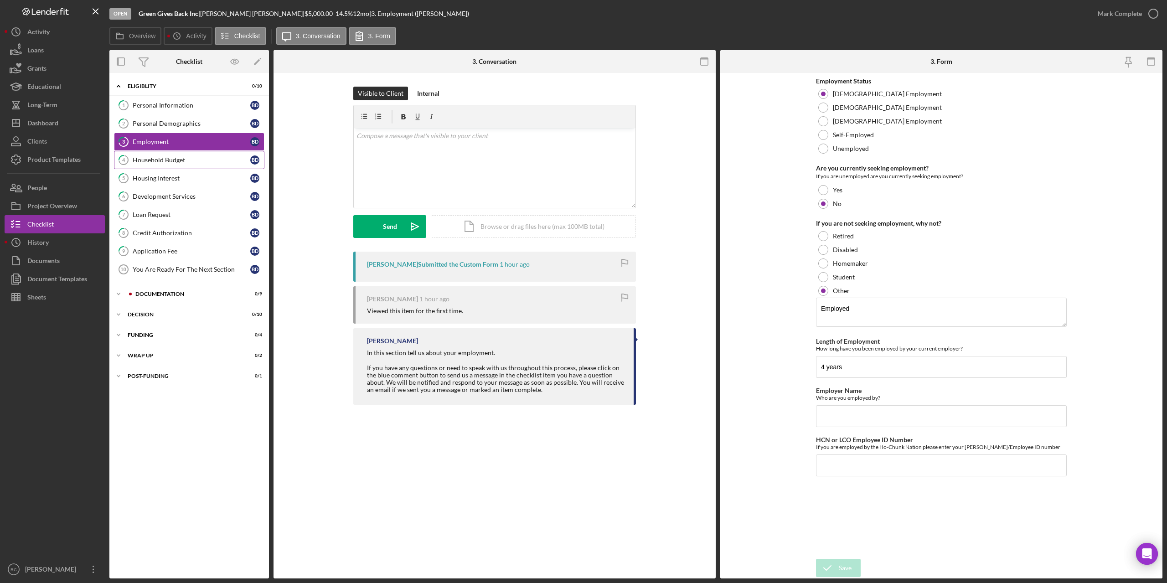
click at [170, 160] on div "Household Budget" at bounding box center [192, 159] width 118 height 7
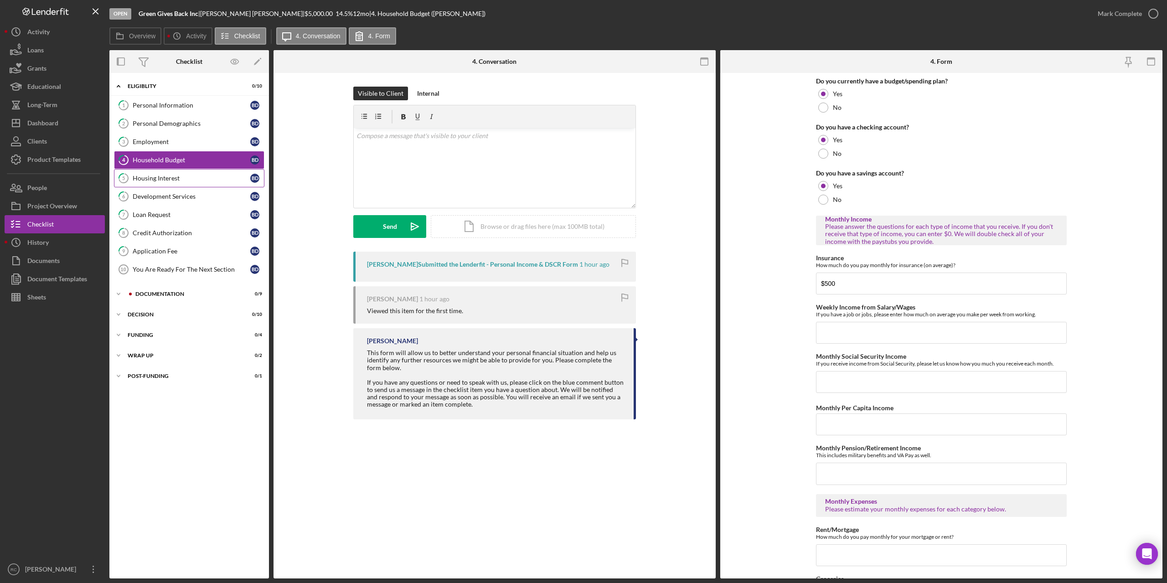
click at [167, 179] on div "Housing Interest" at bounding box center [192, 178] width 118 height 7
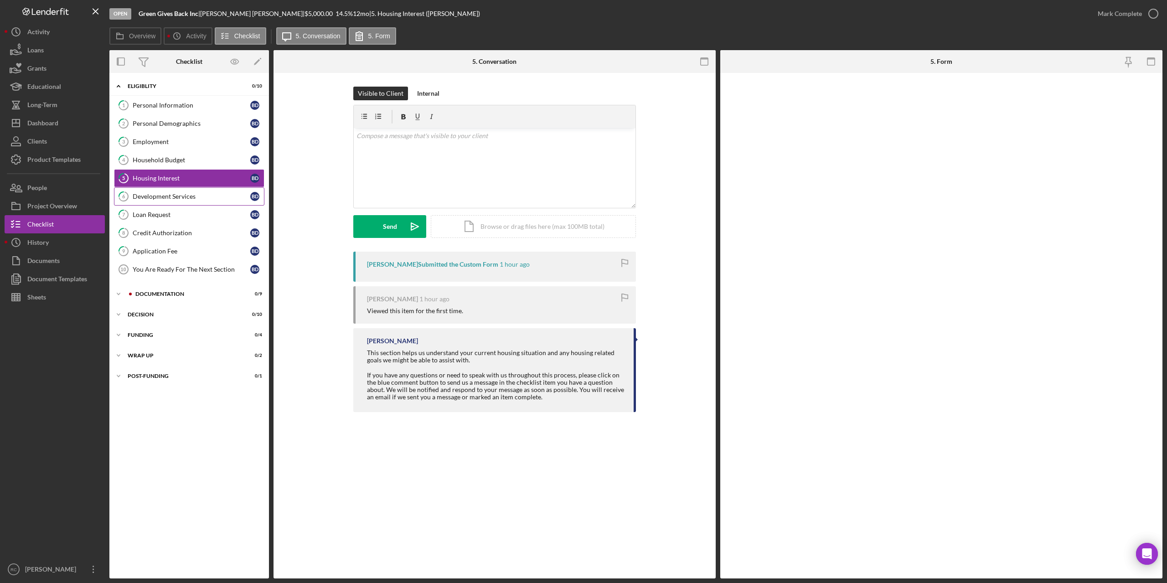
click at [170, 192] on link "6 Development Services B D" at bounding box center [189, 196] width 150 height 18
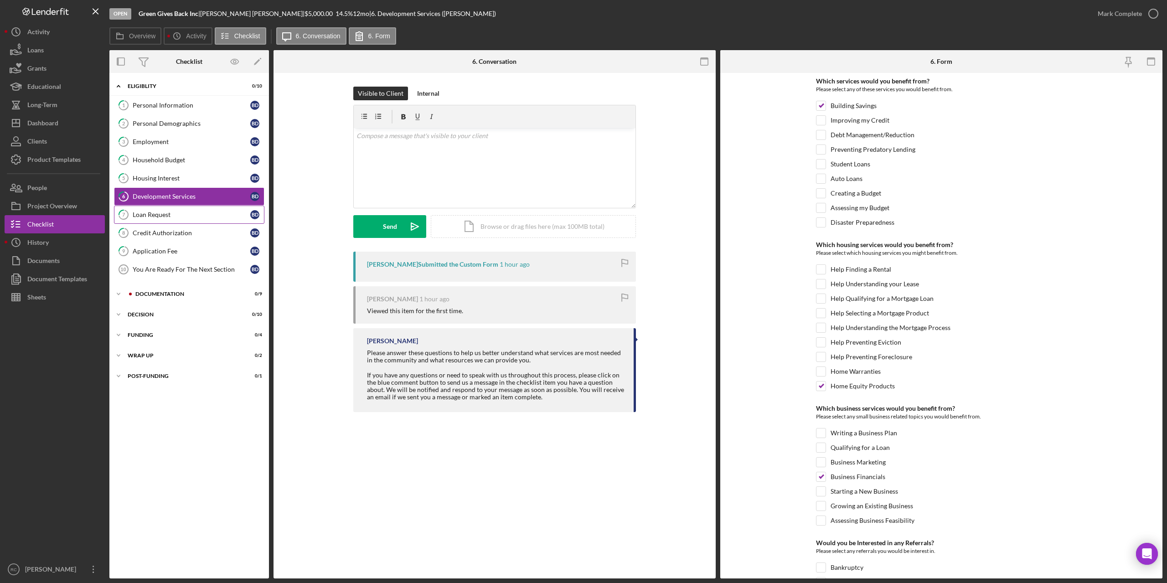
click at [164, 220] on link "7 Loan Request B D" at bounding box center [189, 215] width 150 height 18
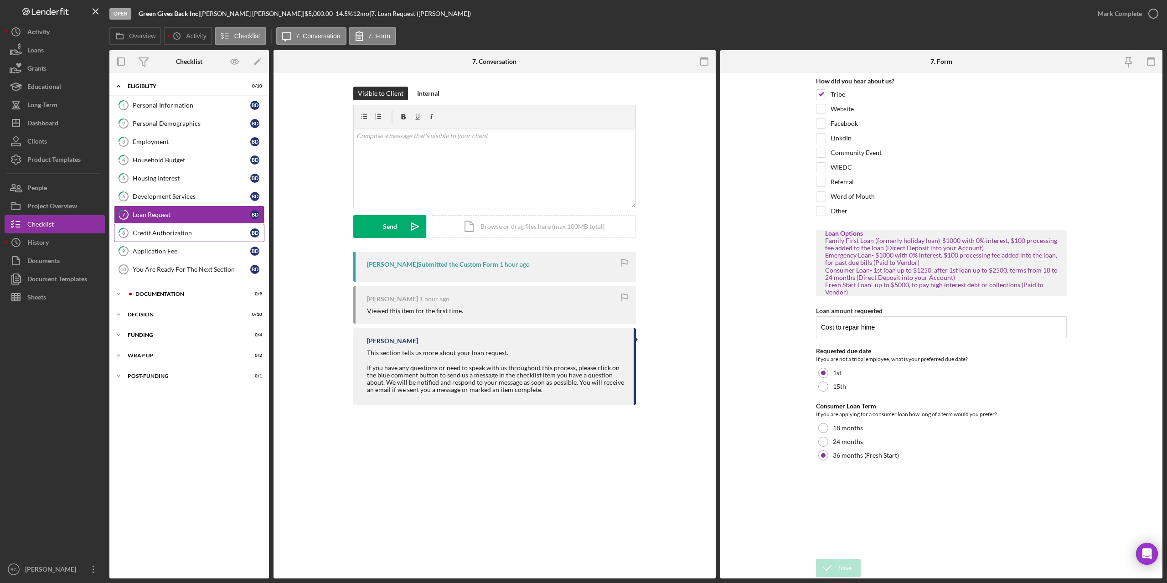
click at [171, 228] on link "8 Credit Authorization B D" at bounding box center [189, 233] width 150 height 18
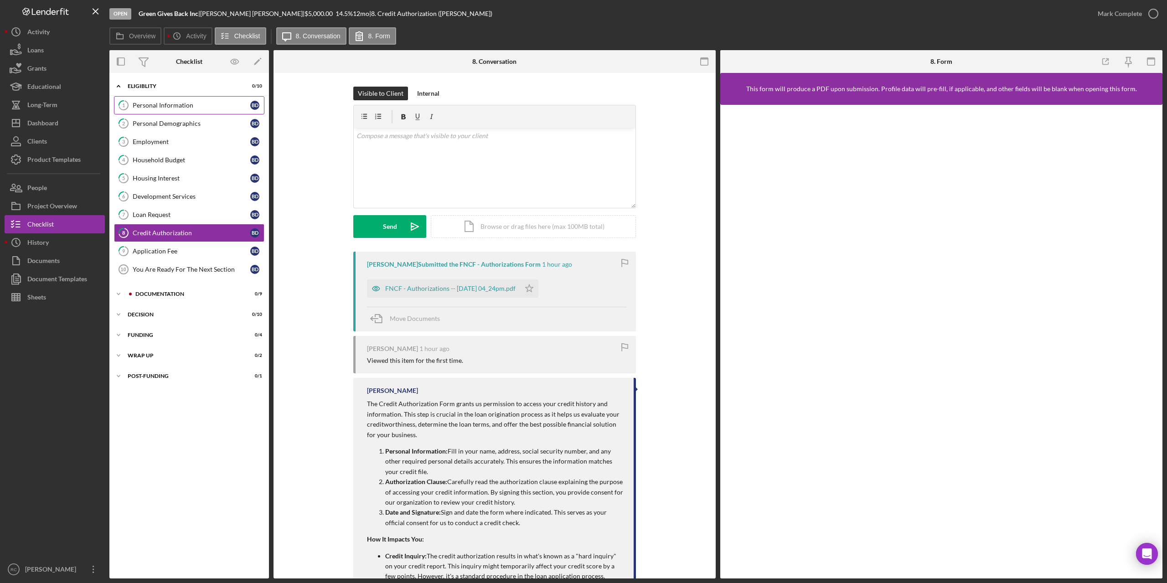
click at [168, 100] on link "1 Personal Information B D" at bounding box center [189, 105] width 150 height 18
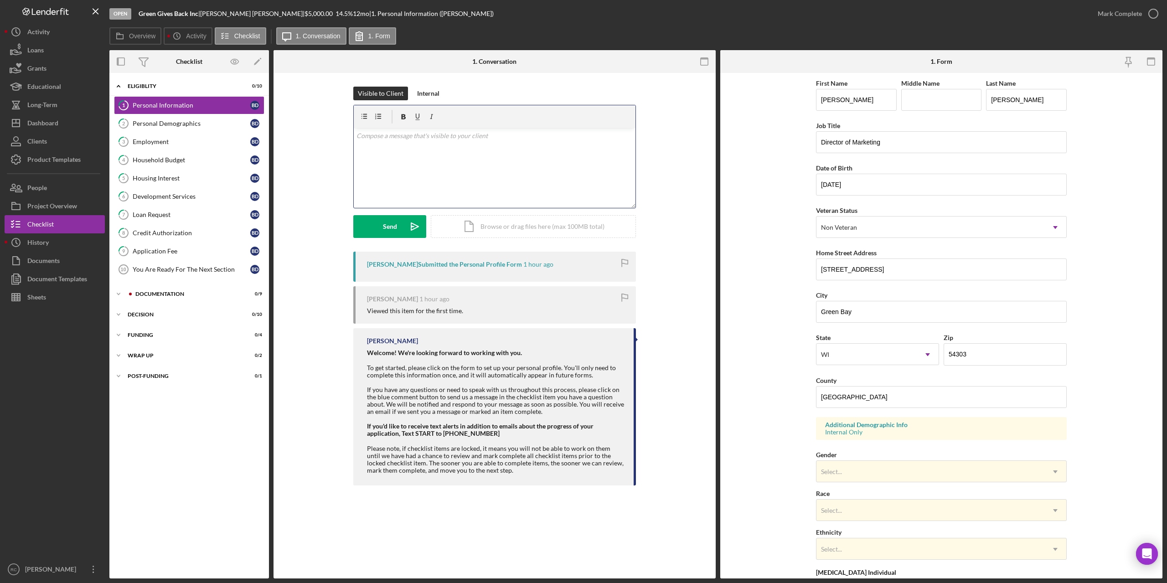
click at [405, 136] on p at bounding box center [495, 136] width 277 height 10
click at [385, 227] on div "Send" at bounding box center [390, 226] width 14 height 23
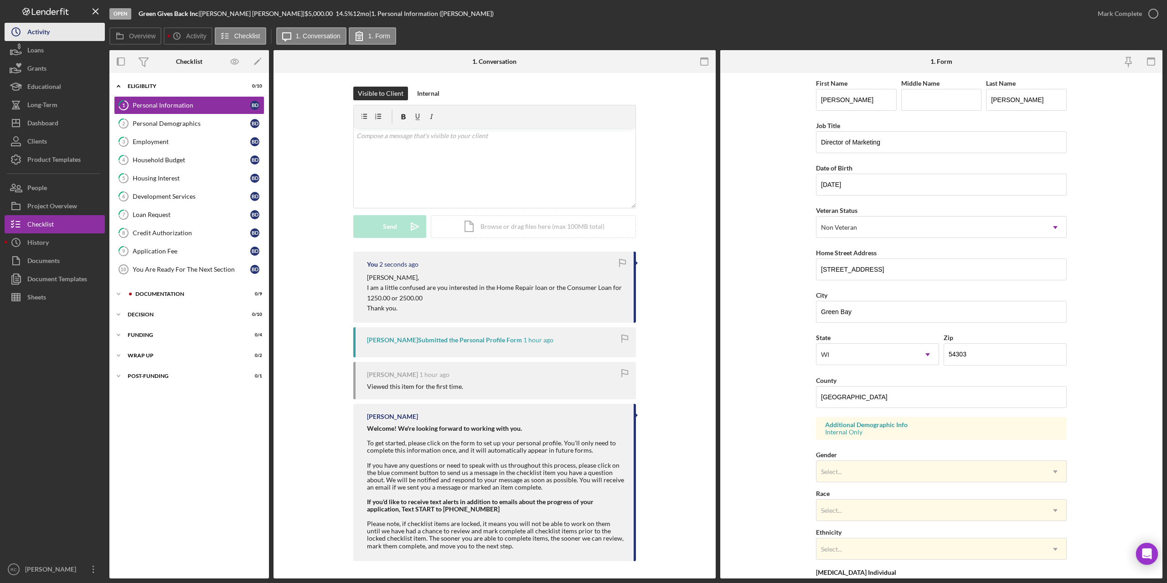
click at [47, 33] on div "Activity" at bounding box center [38, 33] width 22 height 21
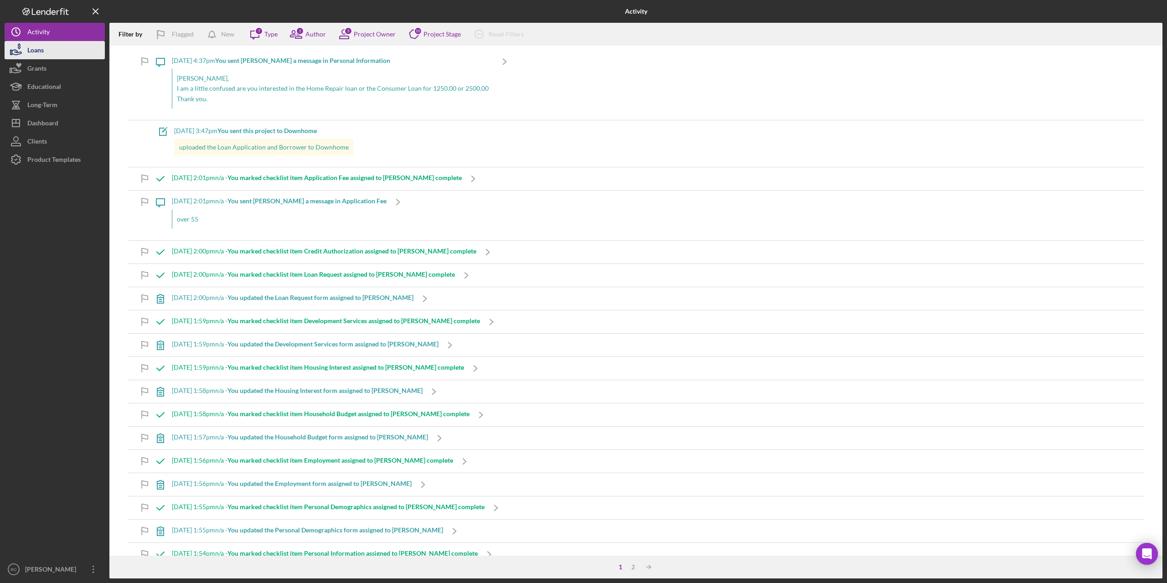
click at [38, 48] on div "Loans" at bounding box center [35, 51] width 16 height 21
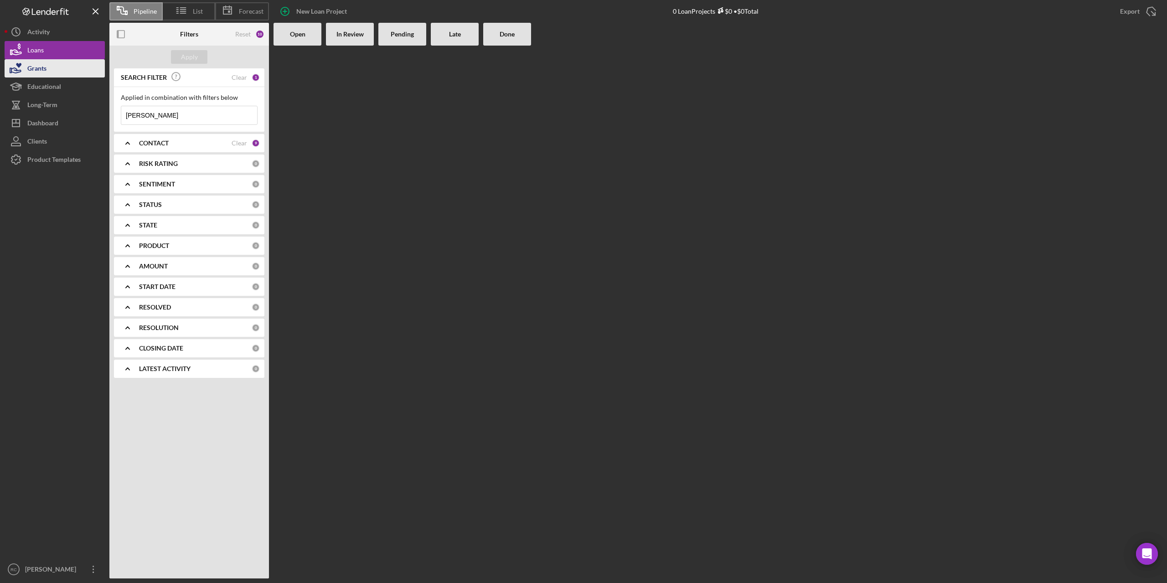
click at [38, 65] on div "Grants" at bounding box center [36, 69] width 19 height 21
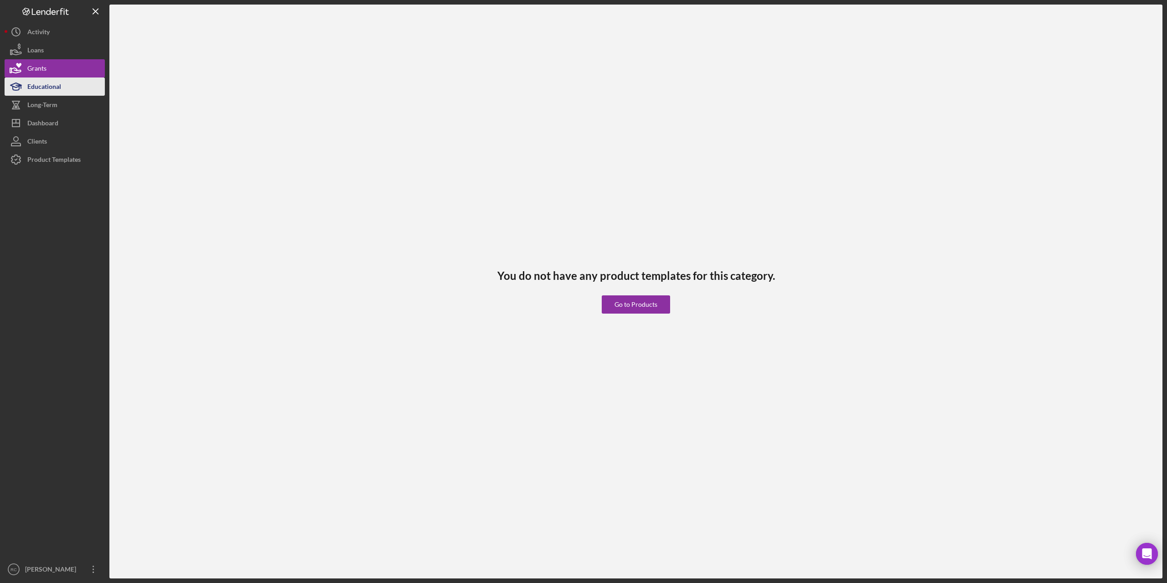
click at [50, 88] on div "Educational" at bounding box center [44, 88] width 34 height 21
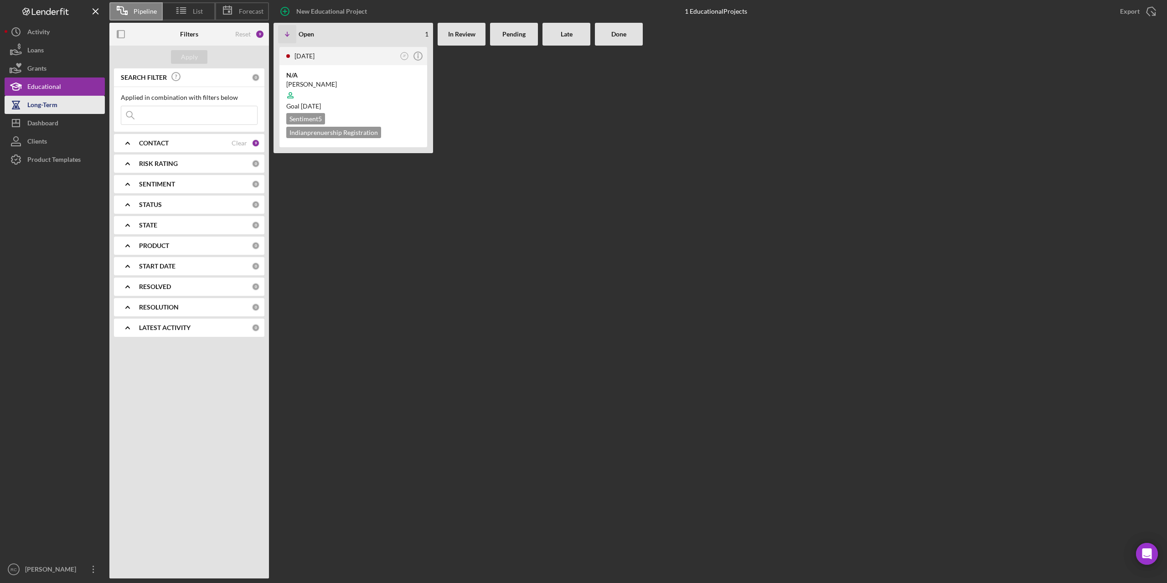
click at [50, 107] on div "Long-Term" at bounding box center [42, 106] width 30 height 21
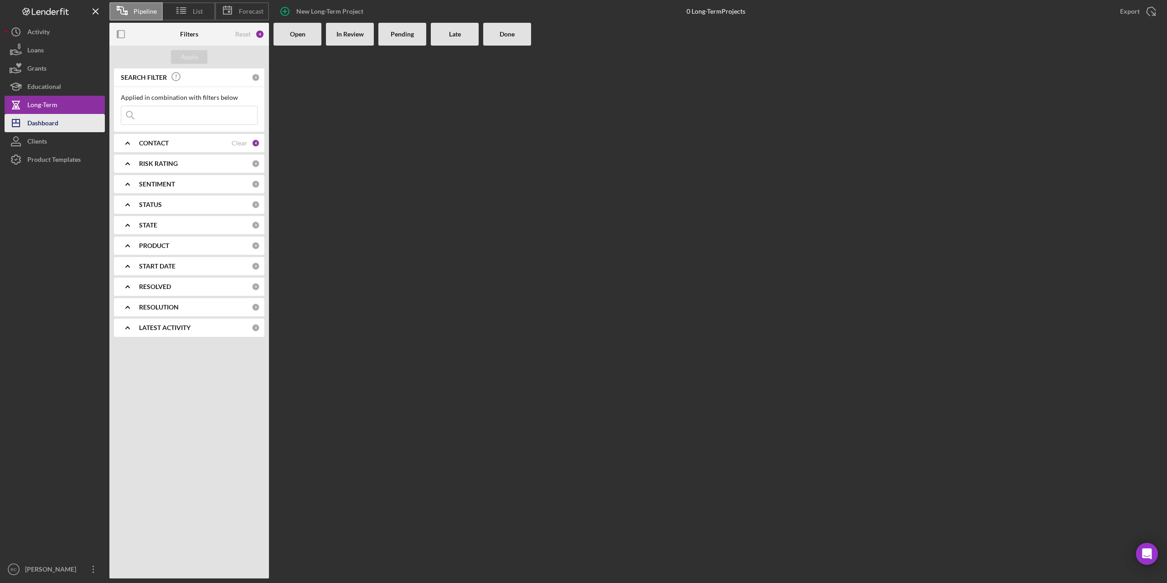
click at [49, 122] on div "Dashboard" at bounding box center [42, 124] width 31 height 21
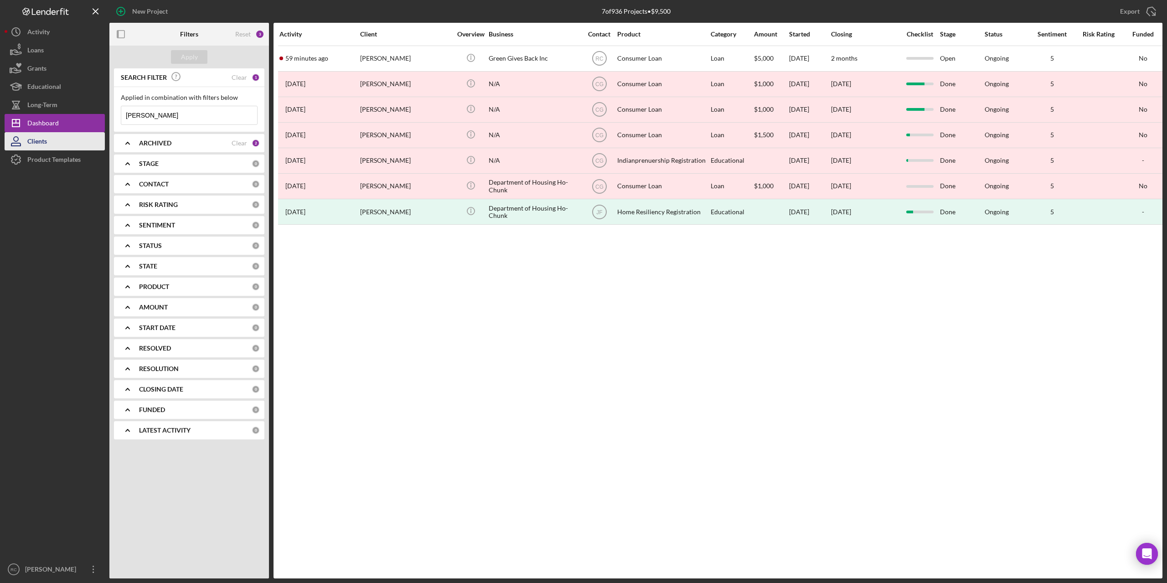
click at [46, 142] on div "Clients" at bounding box center [37, 142] width 20 height 21
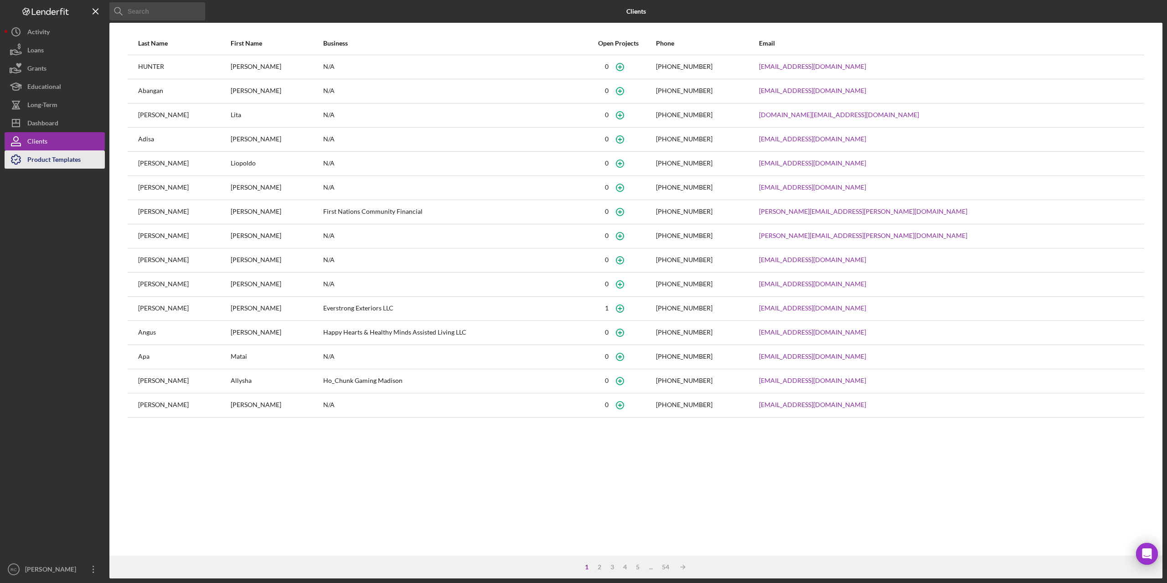
click at [51, 156] on div "Product Templates" at bounding box center [53, 160] width 53 height 21
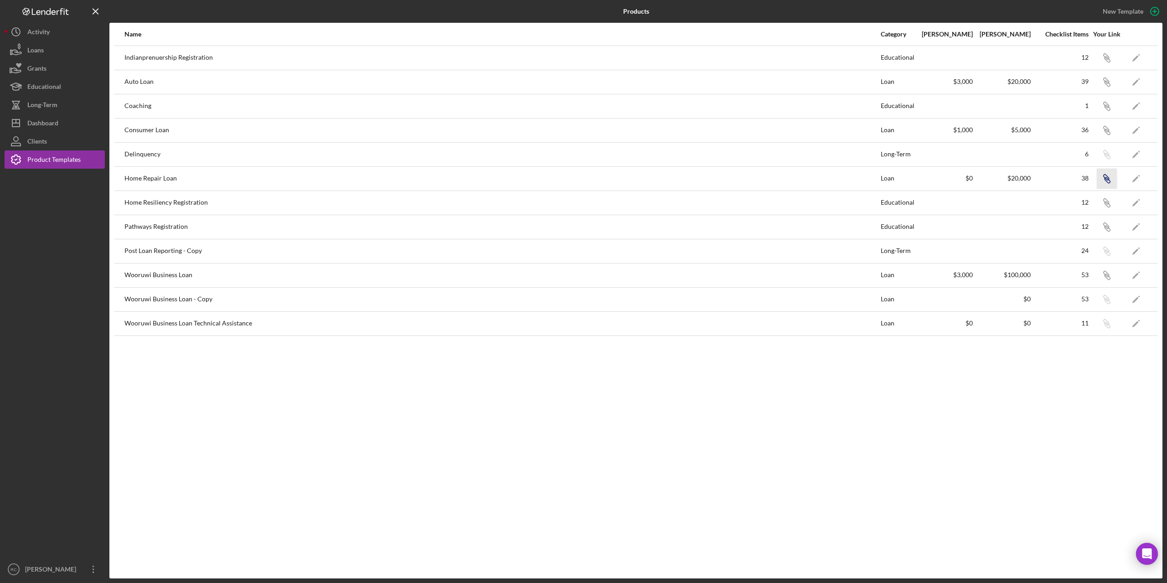
click at [1108, 62] on icon "button" at bounding box center [1107, 59] width 5 height 5
click at [1138, 176] on icon "Icon/Edit" at bounding box center [1136, 178] width 21 height 21
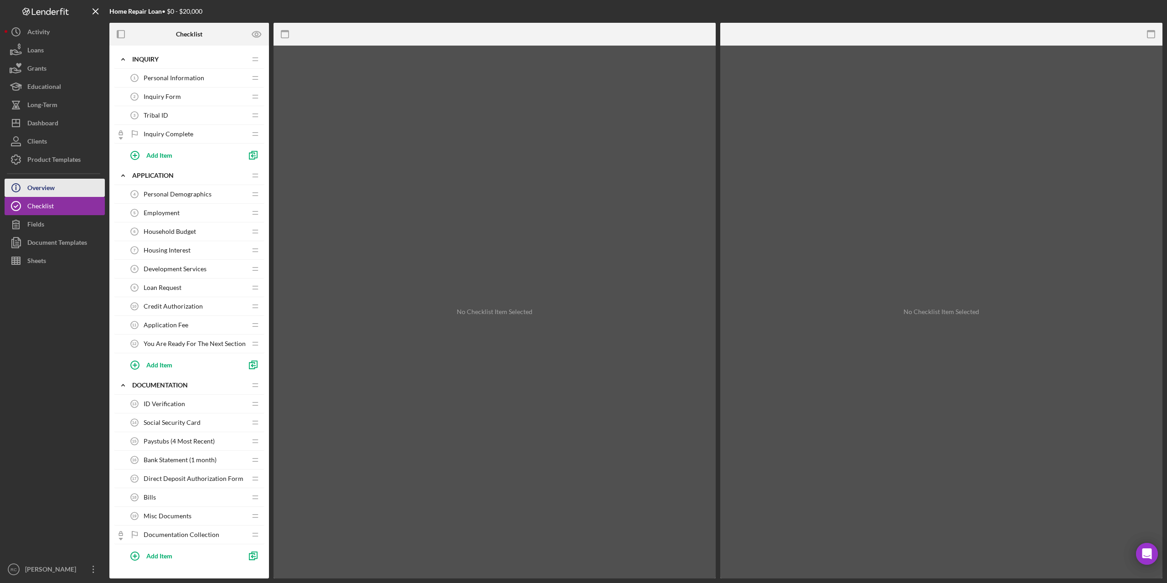
click at [43, 187] on div "Overview" at bounding box center [40, 189] width 27 height 21
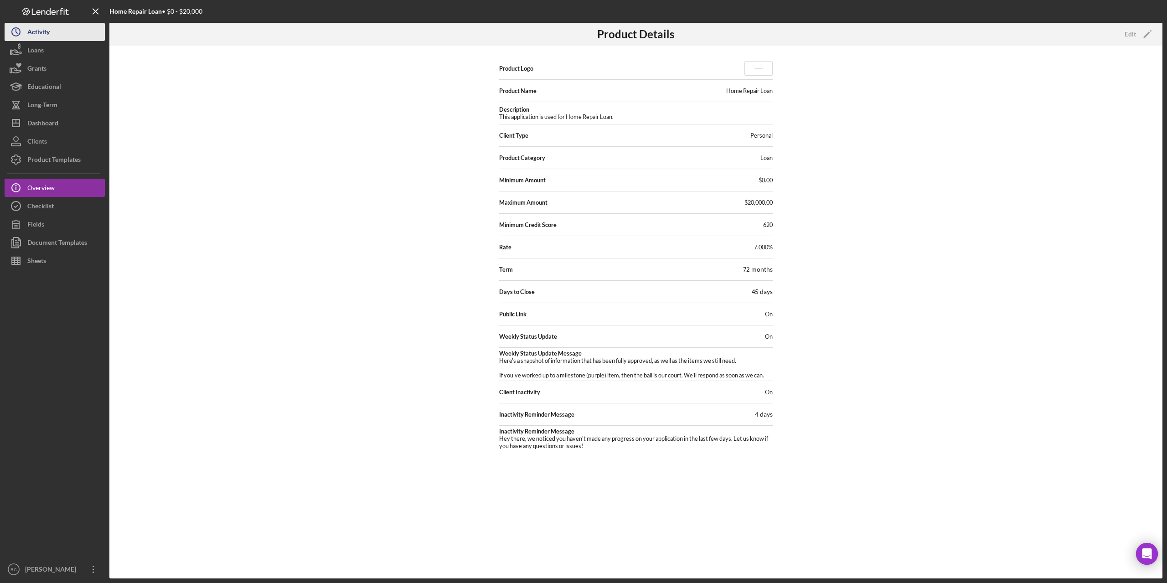
click at [47, 30] on div "Activity" at bounding box center [38, 33] width 22 height 21
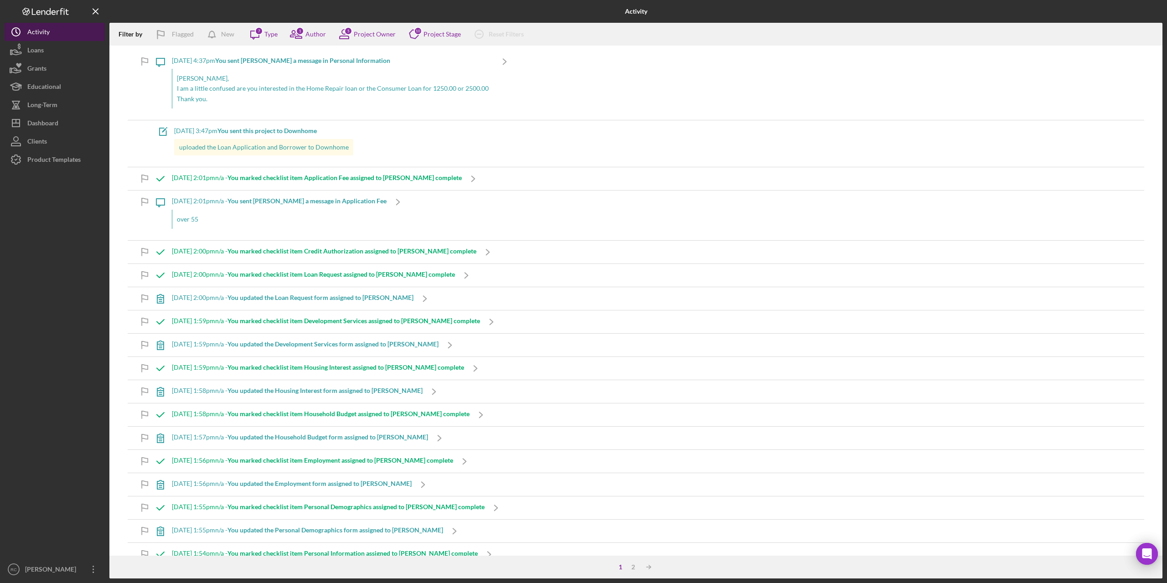
click at [40, 30] on div "Activity" at bounding box center [38, 33] width 22 height 21
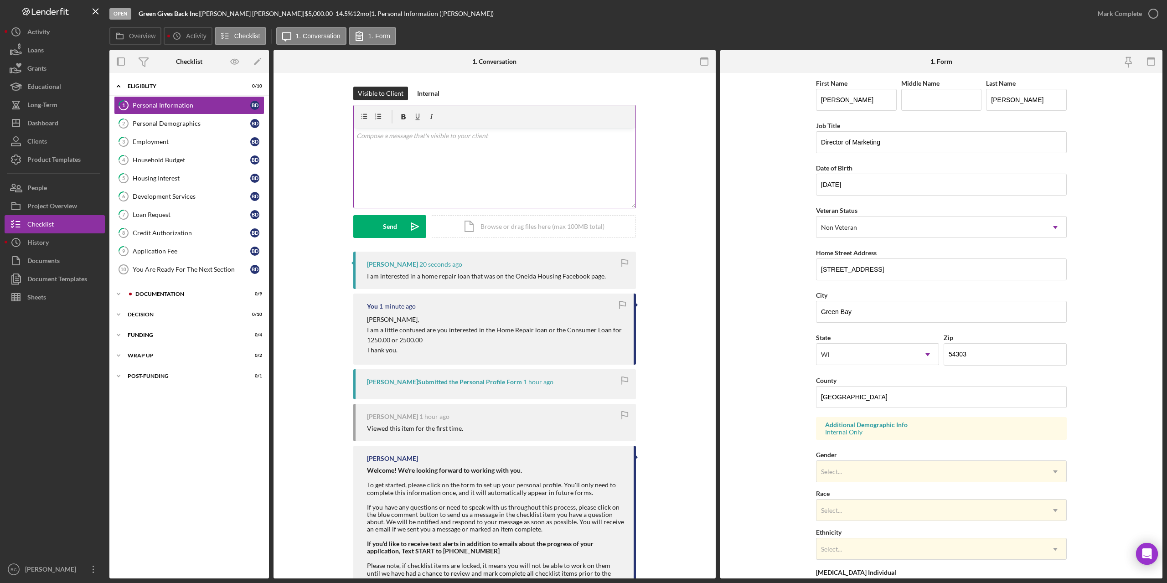
click at [423, 136] on p at bounding box center [495, 136] width 277 height 10
click at [390, 219] on div "Send" at bounding box center [390, 226] width 14 height 23
